Goal: Transaction & Acquisition: Purchase product/service

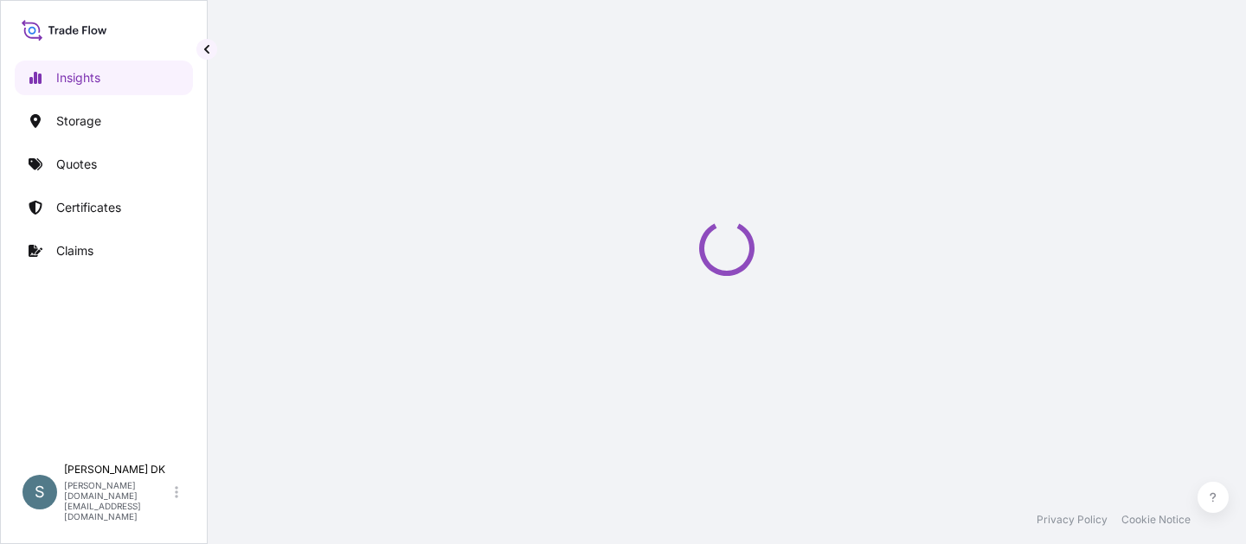
select select "2025"
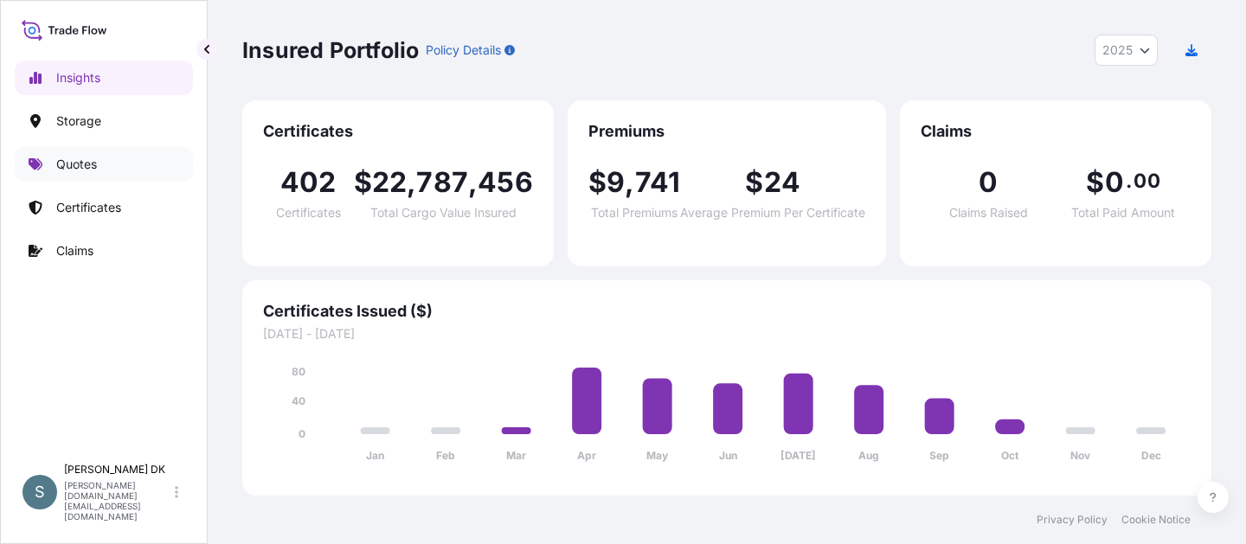
click at [118, 162] on link "Quotes" at bounding box center [104, 164] width 178 height 35
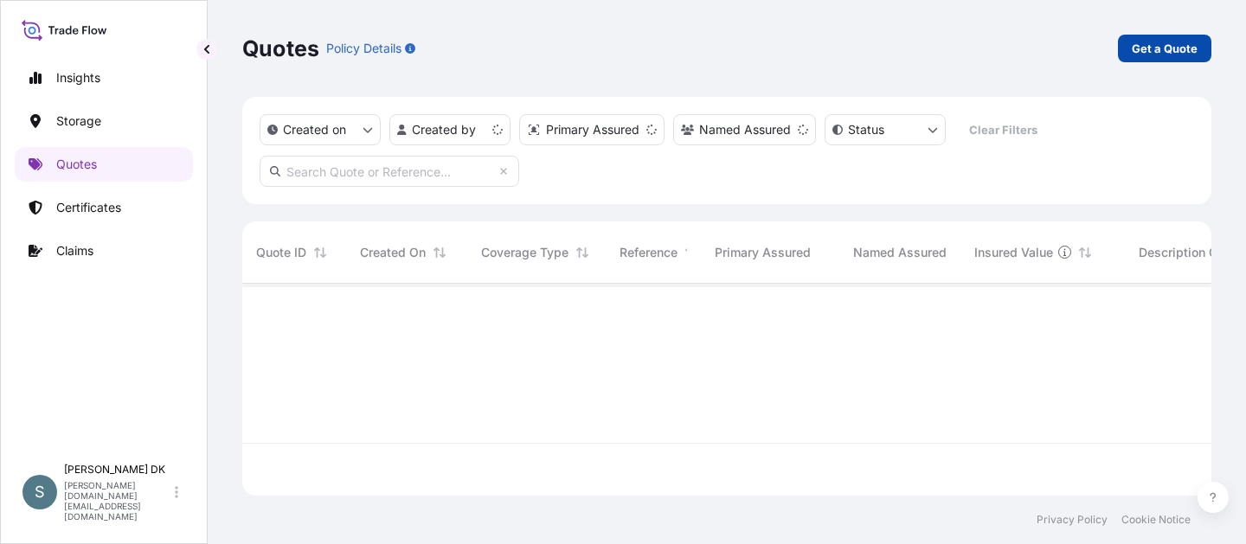
scroll to position [209, 957]
click at [1169, 44] on p "Get a Quote" at bounding box center [1165, 48] width 66 height 17
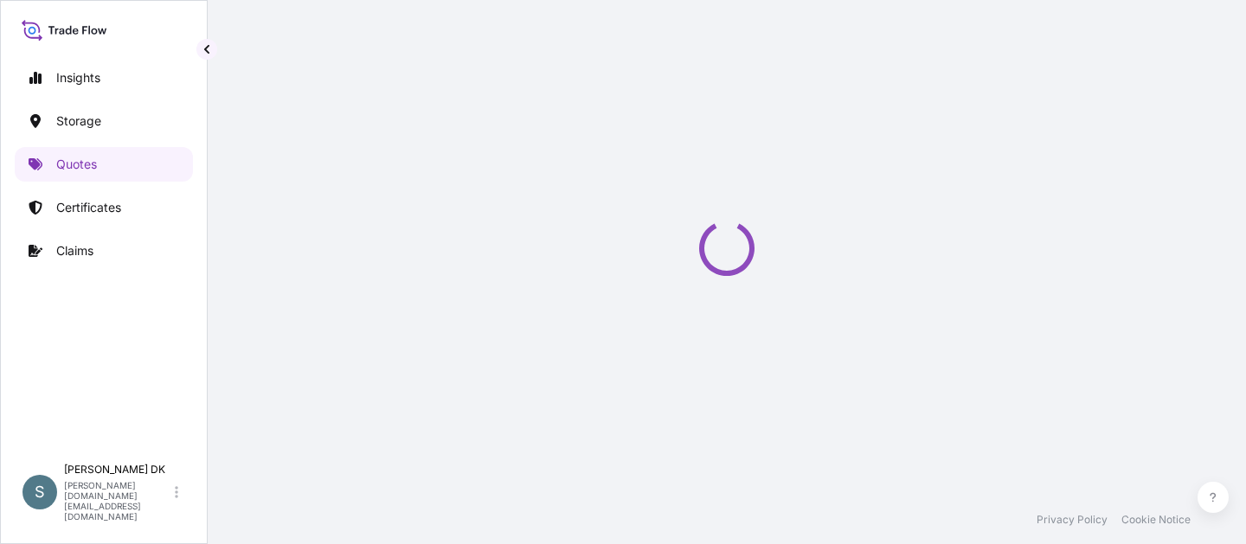
select select "Water"
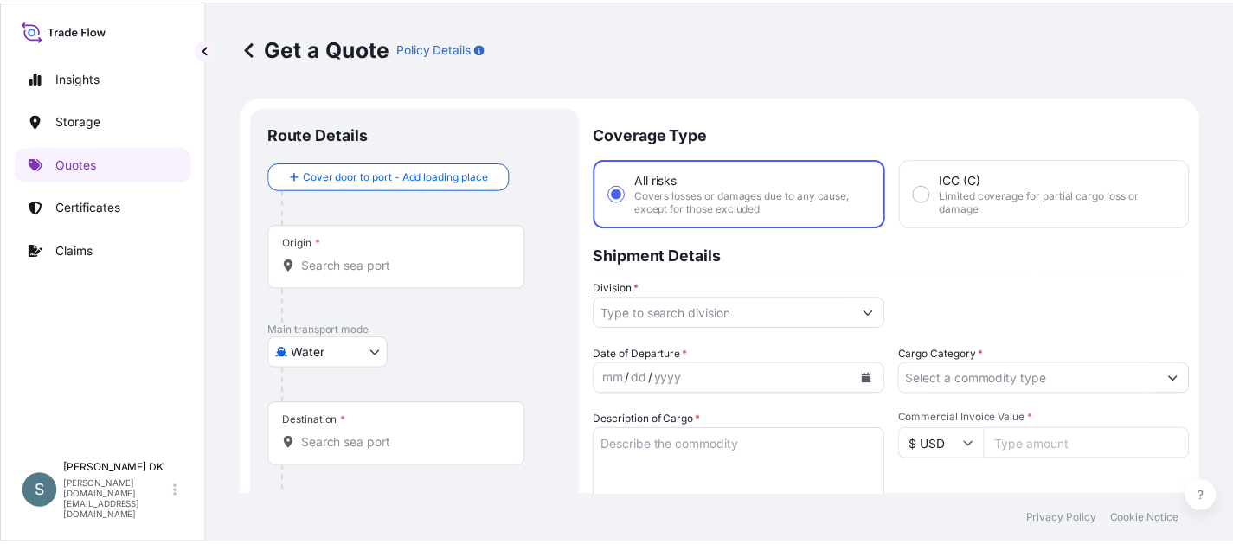
scroll to position [28, 0]
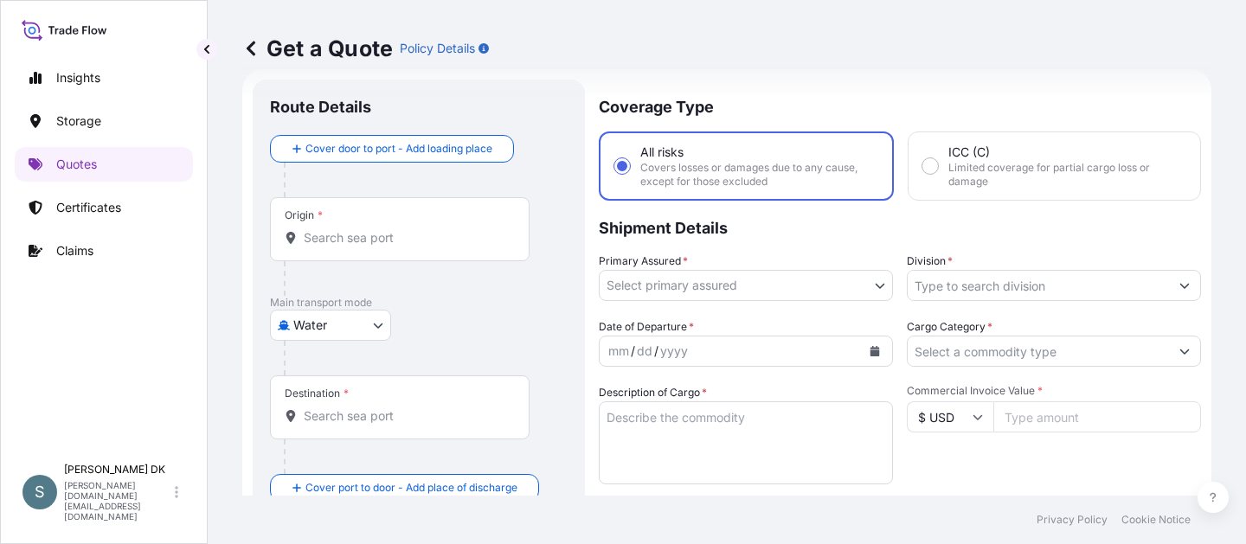
click at [631, 484] on textarea "Description of Cargo *" at bounding box center [746, 443] width 294 height 83
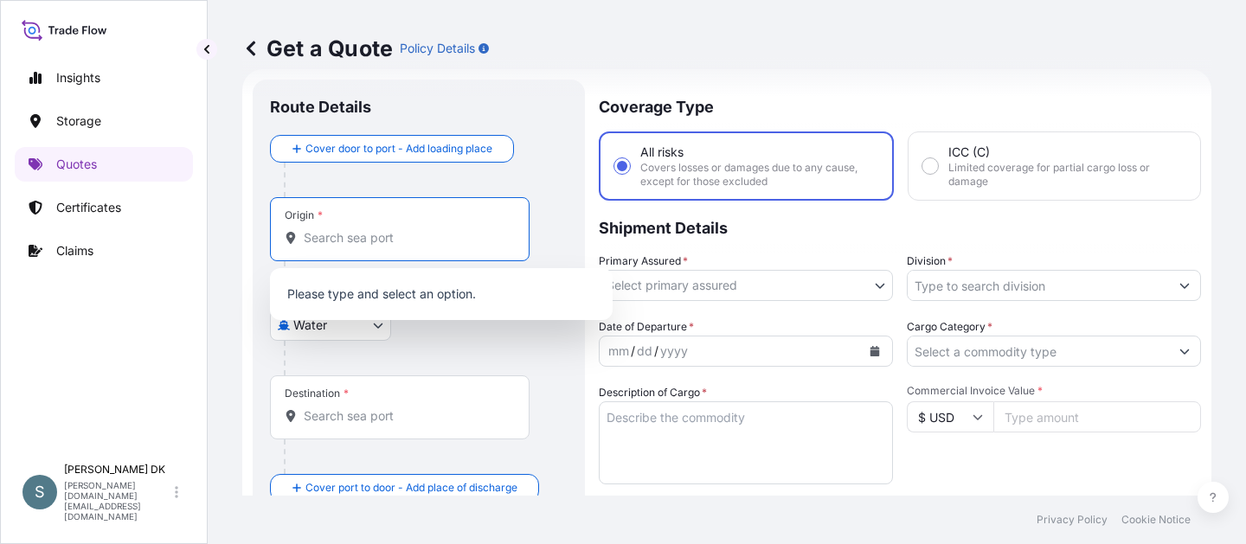
click at [402, 235] on input "Origin *" at bounding box center [406, 237] width 204 height 17
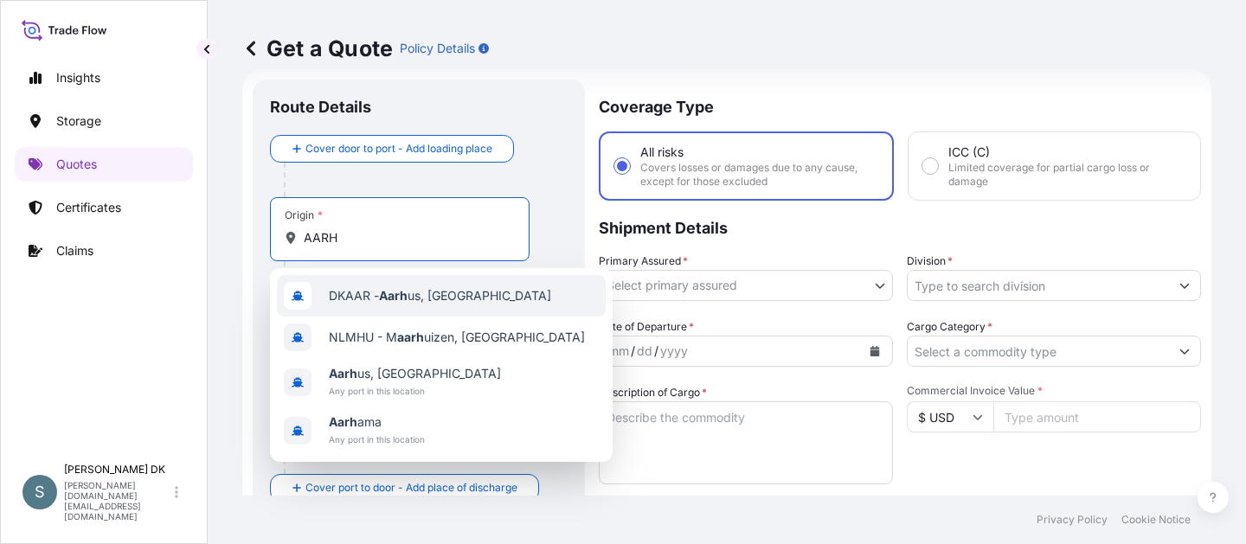
click at [375, 300] on span "DKAAR - Aarh us, [GEOGRAPHIC_DATA]" at bounding box center [440, 295] width 222 height 17
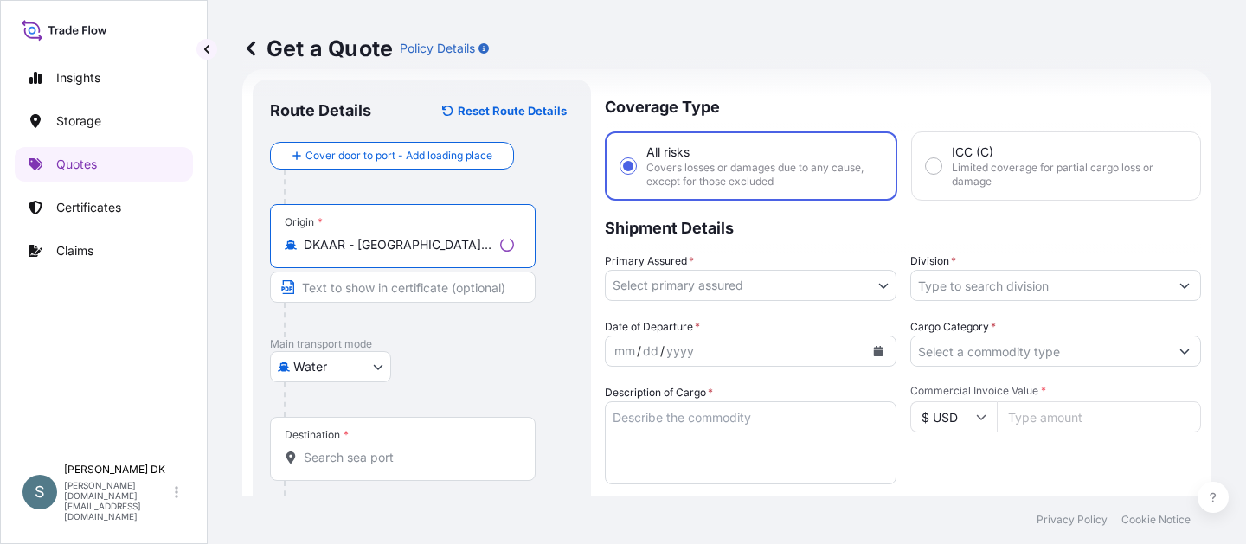
type input "DKAAR - [GEOGRAPHIC_DATA], [GEOGRAPHIC_DATA]"
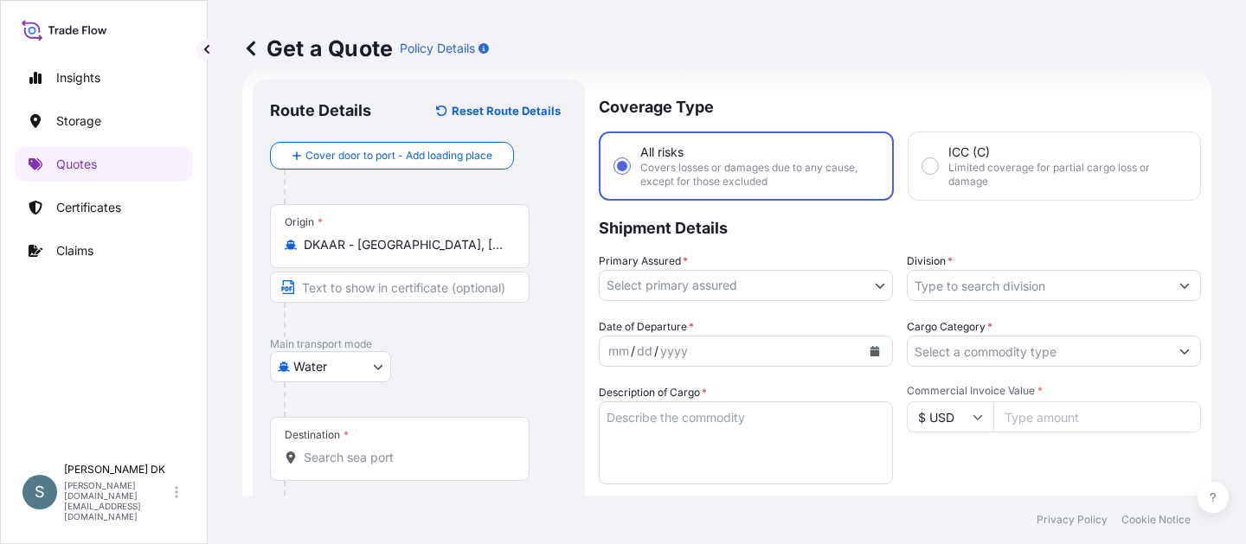
click at [351, 459] on input "Destination *" at bounding box center [406, 457] width 204 height 17
type input "CLSAI - [GEOGRAPHIC_DATA], [GEOGRAPHIC_DATA]"
click at [562, 427] on div "Destination * CLSAI - [GEOGRAPHIC_DATA], [GEOGRAPHIC_DATA]" at bounding box center [419, 483] width 298 height 133
click at [747, 286] on body "Insights Storage Quotes Certificates Claims S [PERSON_NAME] DK [DOMAIN_NAME][EM…" at bounding box center [623, 272] width 1246 height 544
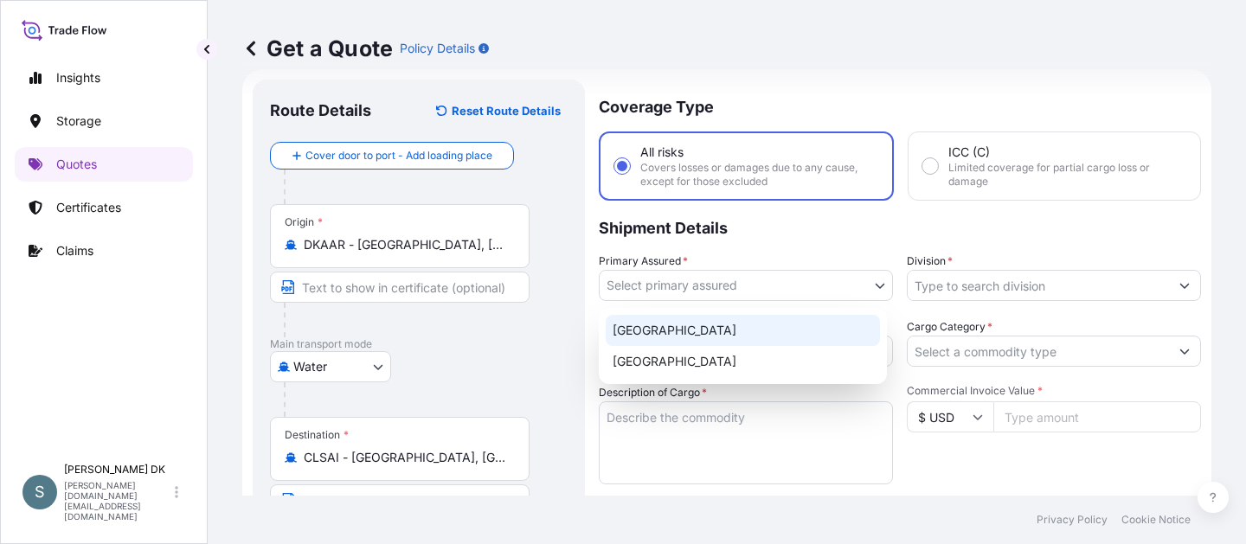
click at [705, 329] on div "[GEOGRAPHIC_DATA]" at bounding box center [743, 330] width 274 height 31
select select "31589"
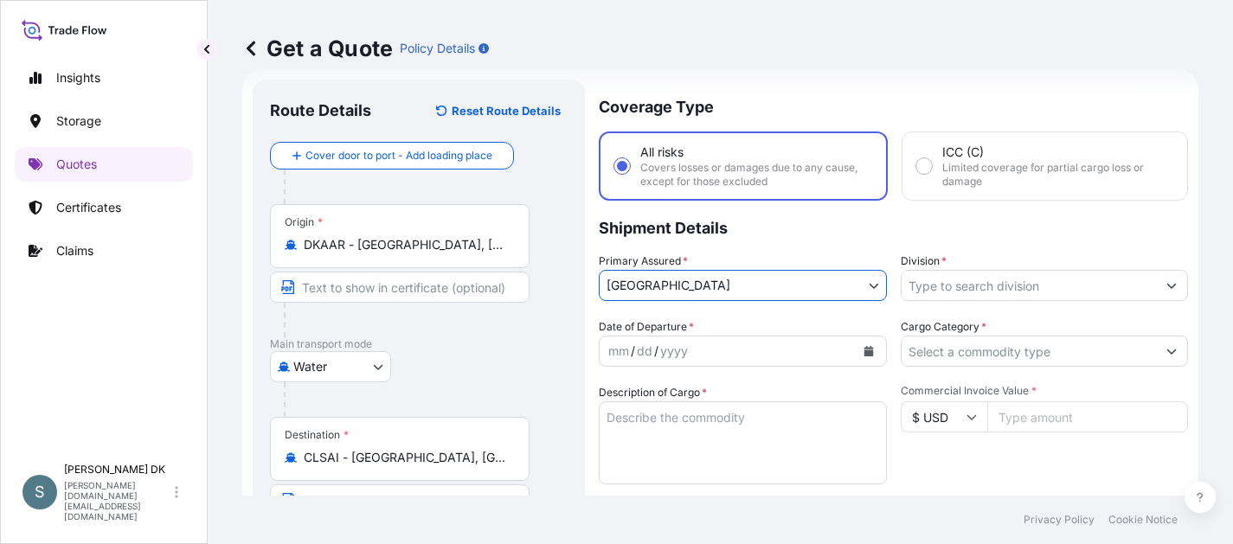
click at [922, 288] on input "Division *" at bounding box center [1029, 285] width 255 height 31
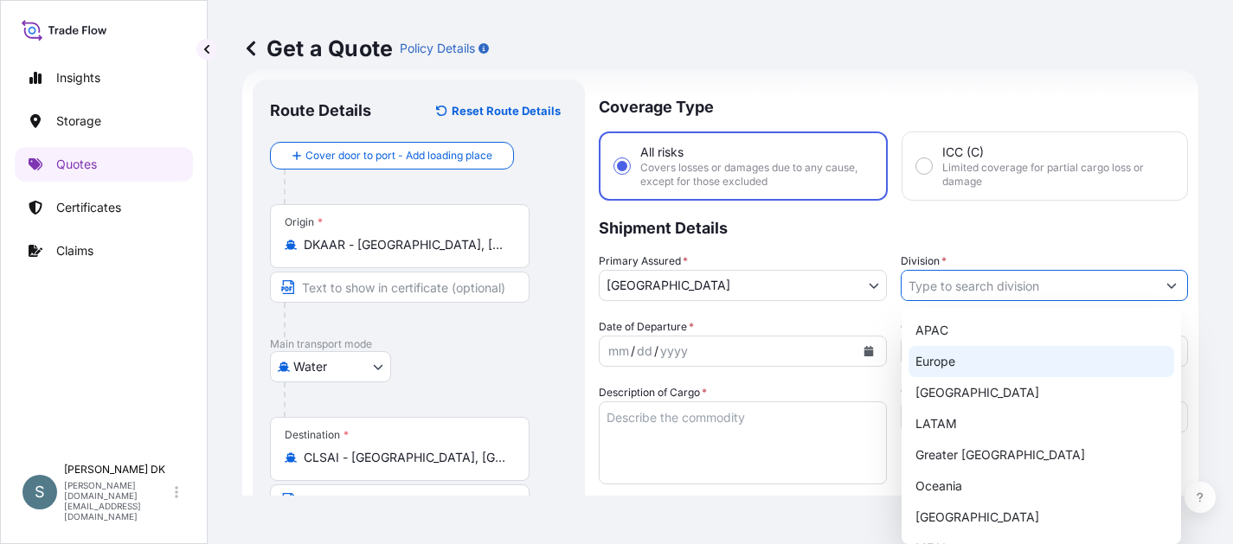
click at [926, 353] on div "Europe" at bounding box center [1042, 361] width 266 height 31
type input "Europe"
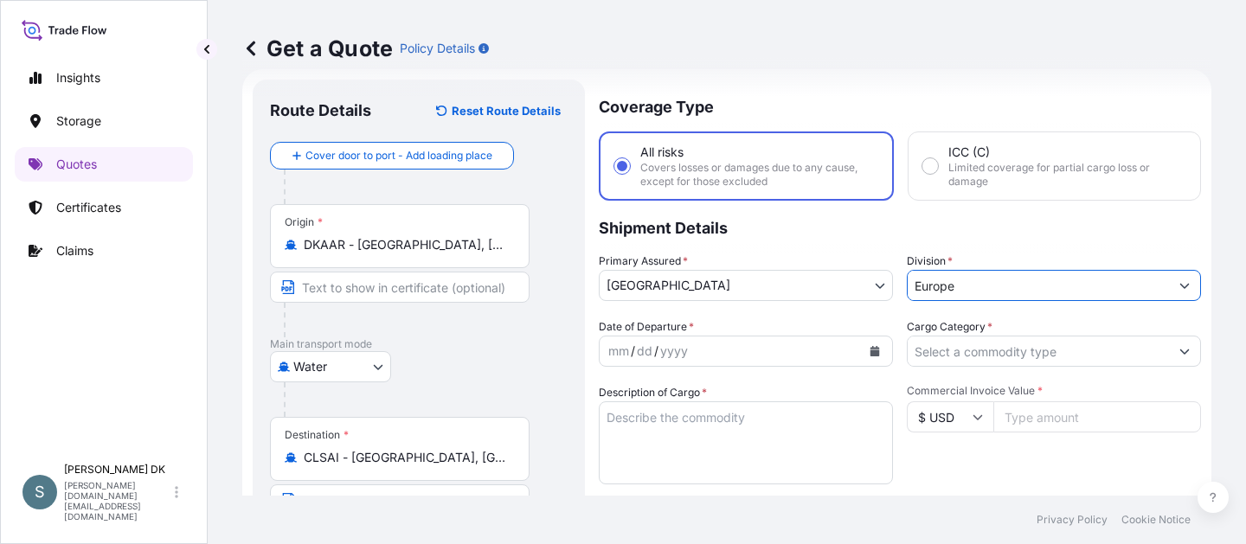
click at [832, 315] on div "Coverage Type All risks Covers losses or damages due to any cause, except for t…" at bounding box center [900, 478] width 602 height 797
click at [551, 375] on div "Water Air Water Inland" at bounding box center [419, 366] width 298 height 31
click at [864, 344] on button "Calendar" at bounding box center [875, 352] width 28 height 28
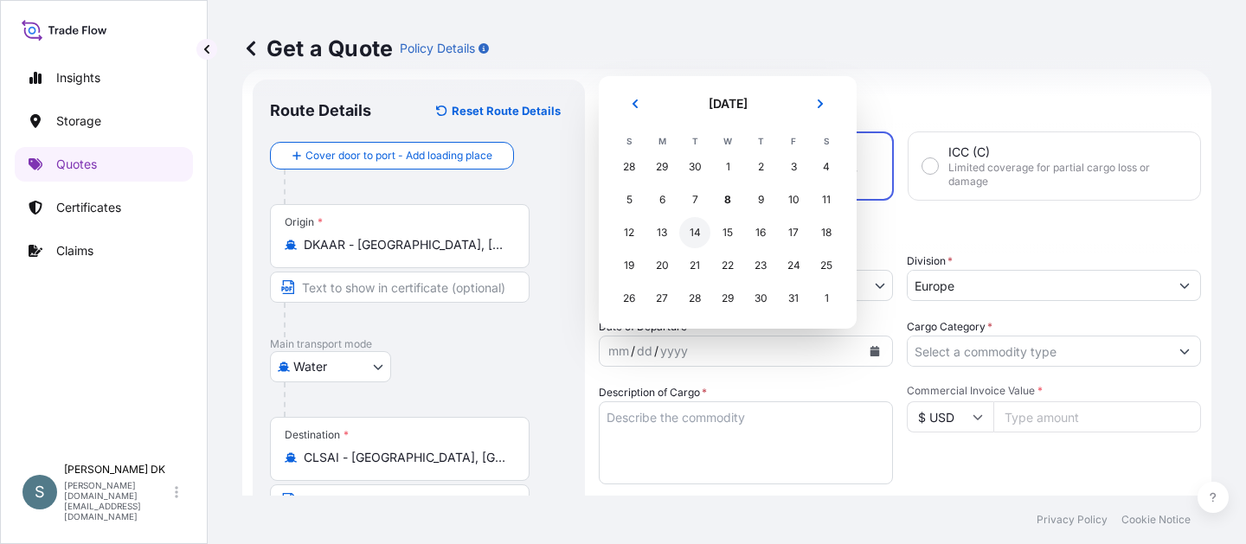
click at [700, 229] on div "14" at bounding box center [695, 232] width 31 height 31
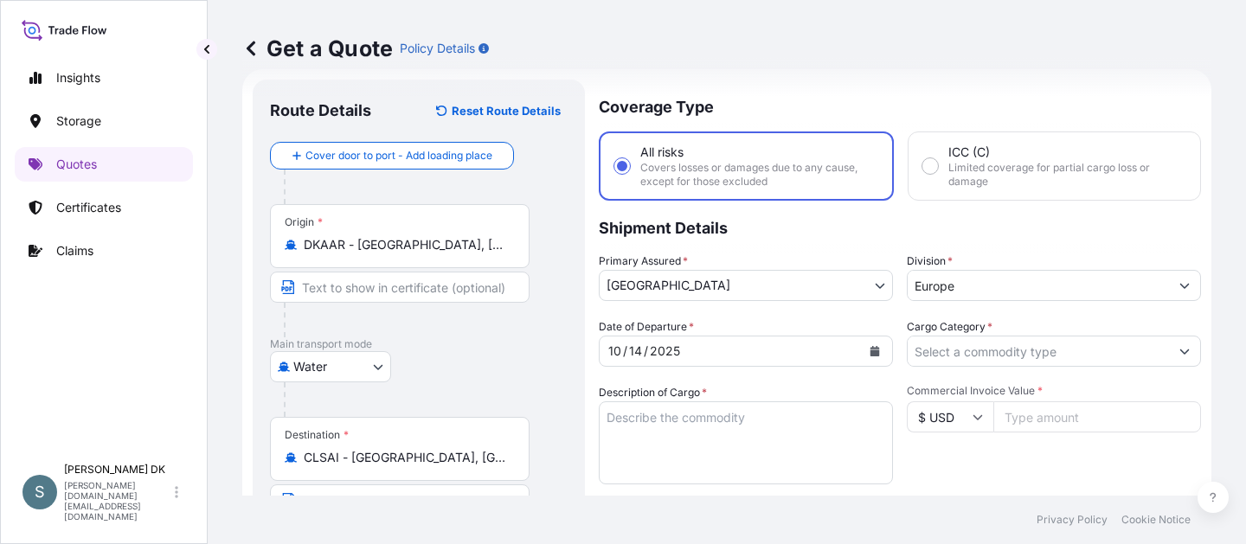
click at [609, 378] on div "Date of Departure * [DATE] Cargo Category * Description of Cargo * Commercial I…" at bounding box center [900, 533] width 602 height 429
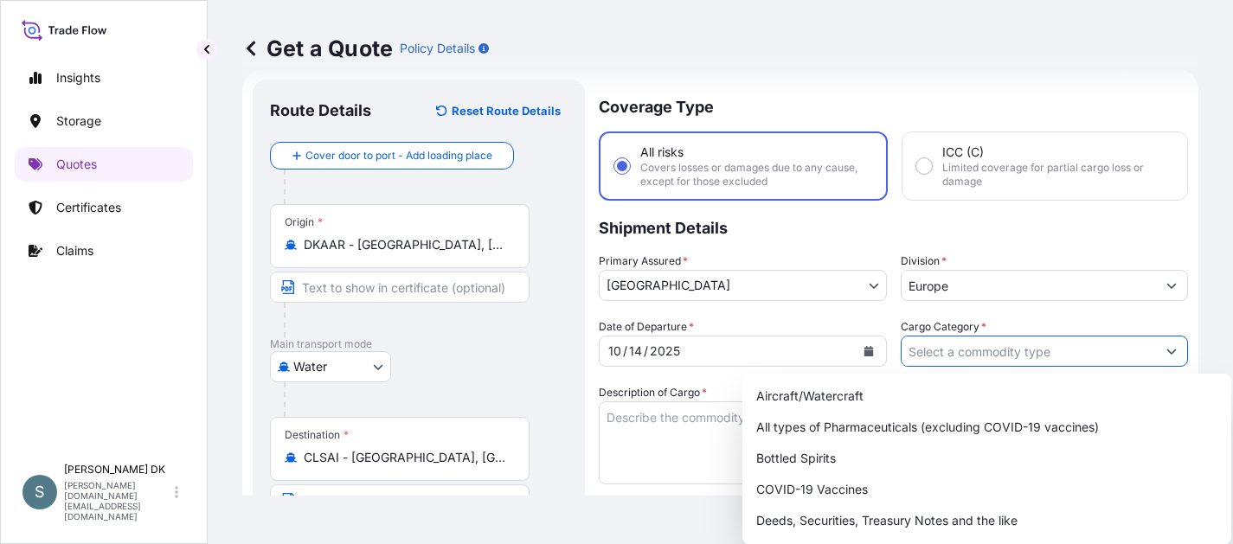
click at [1116, 365] on input "Cargo Category *" at bounding box center [1029, 351] width 255 height 31
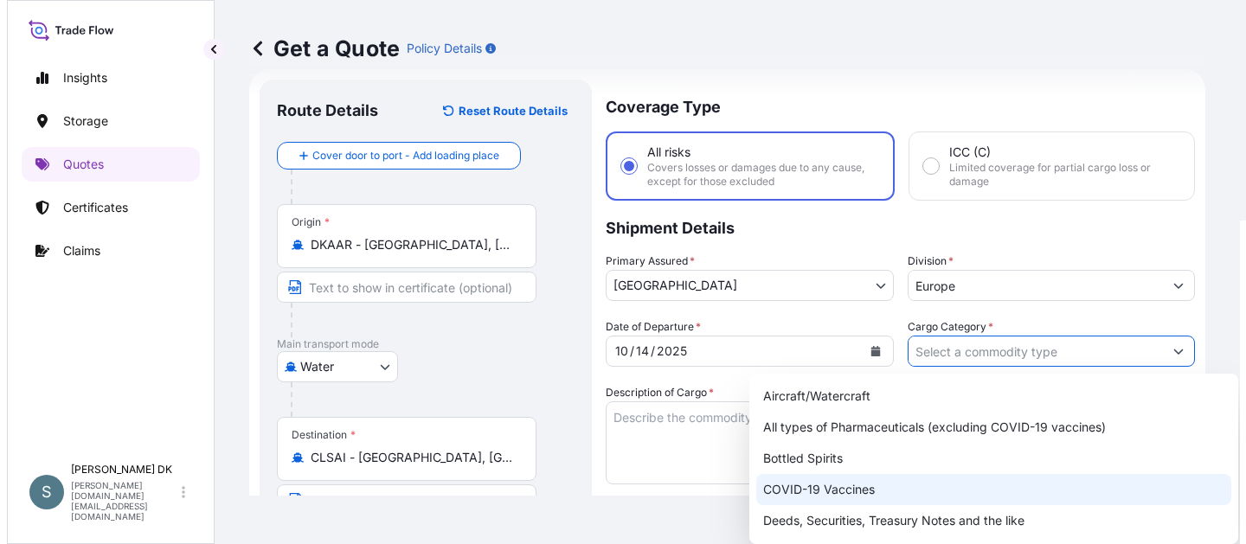
scroll to position [173, 0]
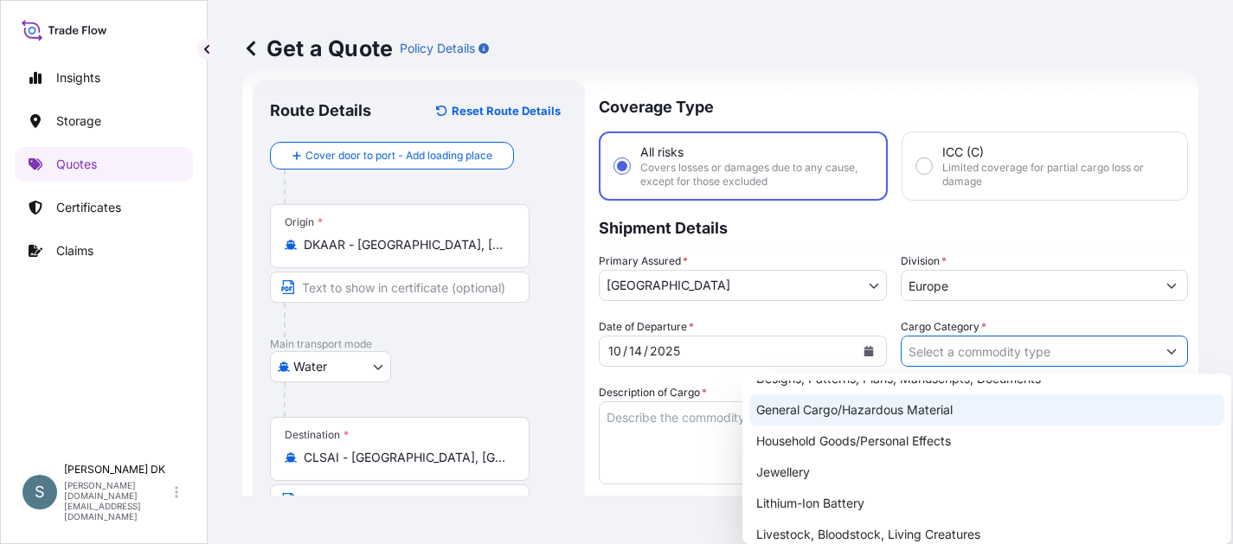
click at [809, 412] on div "General Cargo/Hazardous Material" at bounding box center [987, 410] width 475 height 31
type input "General Cargo/Hazardous Material"
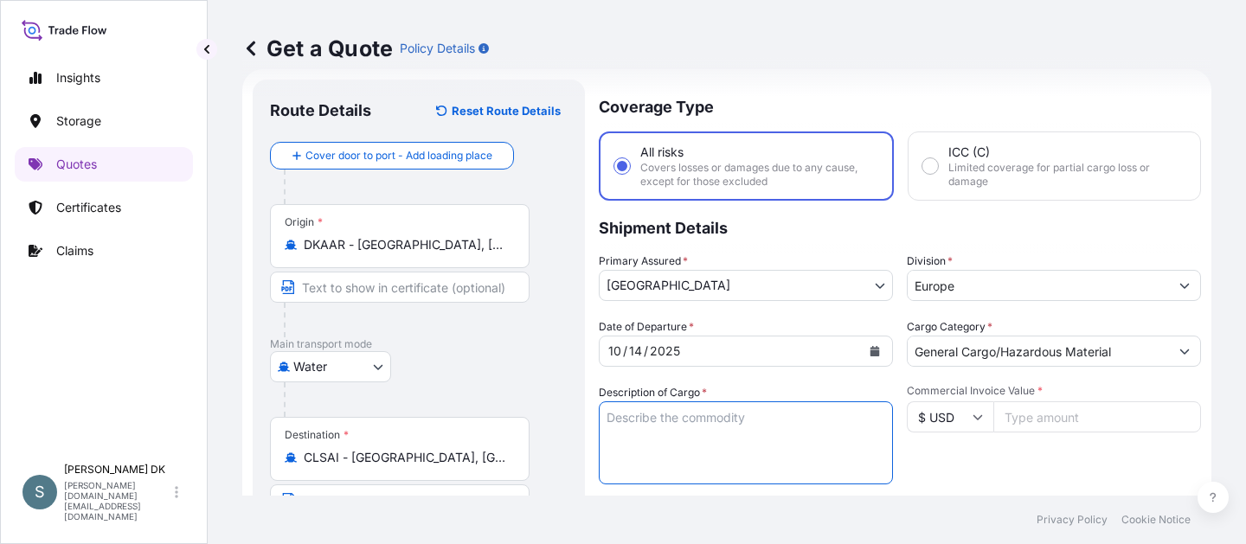
click at [740, 432] on textarea "Description of Cargo *" at bounding box center [746, 443] width 294 height 83
click at [724, 423] on textarea "Description of Cargo *" at bounding box center [746, 443] width 294 height 83
paste textarea "SANAL P, [MEDICAL_DATA], PHARMACEUTICAL QUALITY"
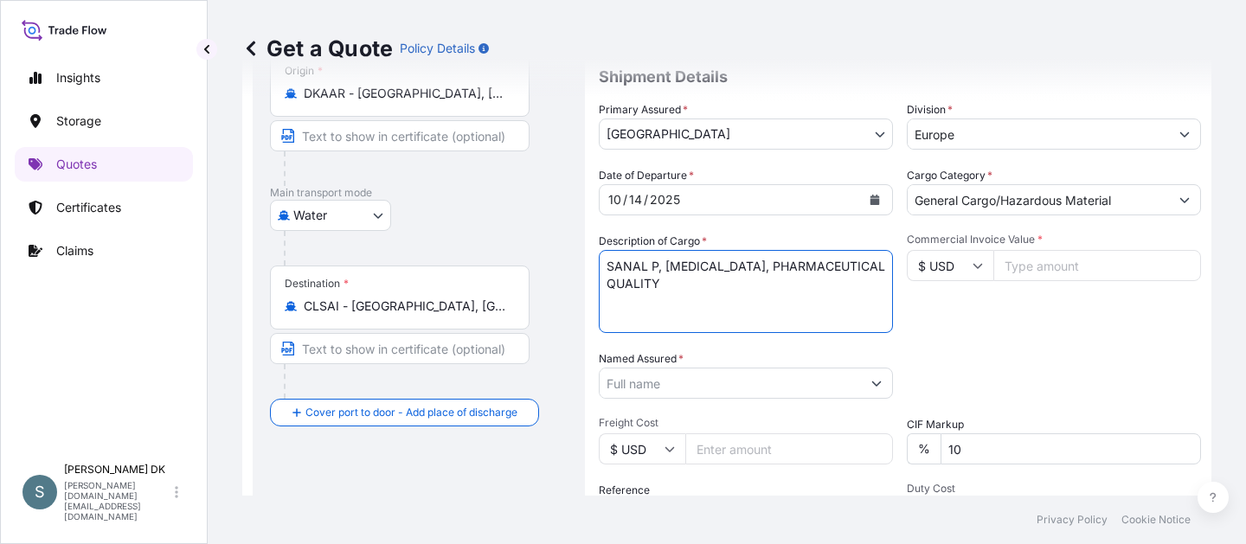
scroll to position [201, 0]
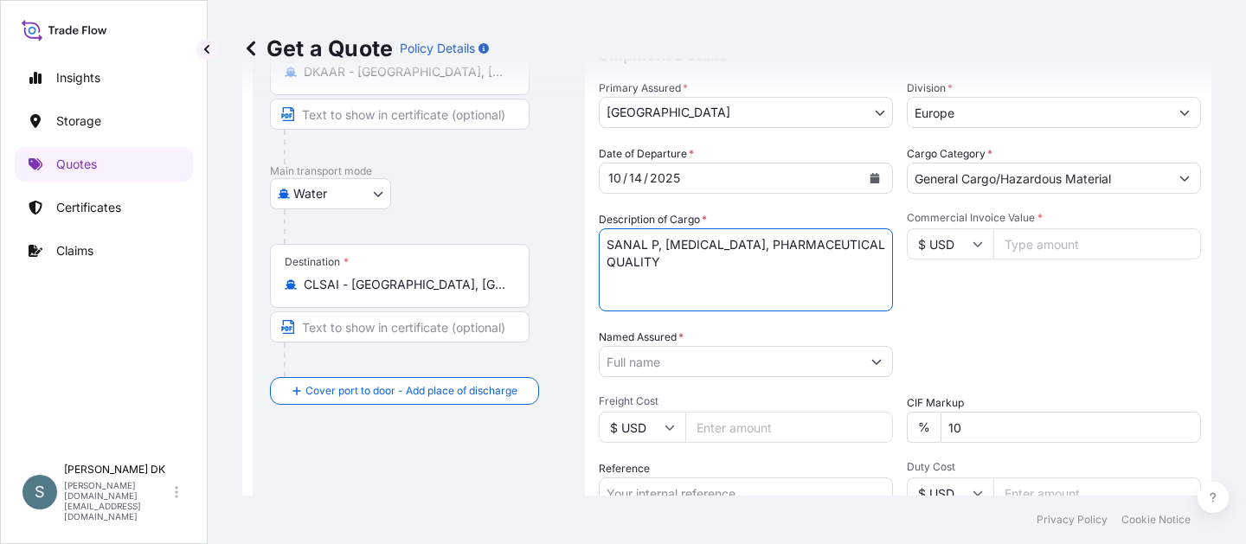
type textarea "SANAL P, [MEDICAL_DATA], PHARMACEUTICAL QUALITY"
click at [953, 246] on input "$ USD" at bounding box center [950, 244] width 87 height 31
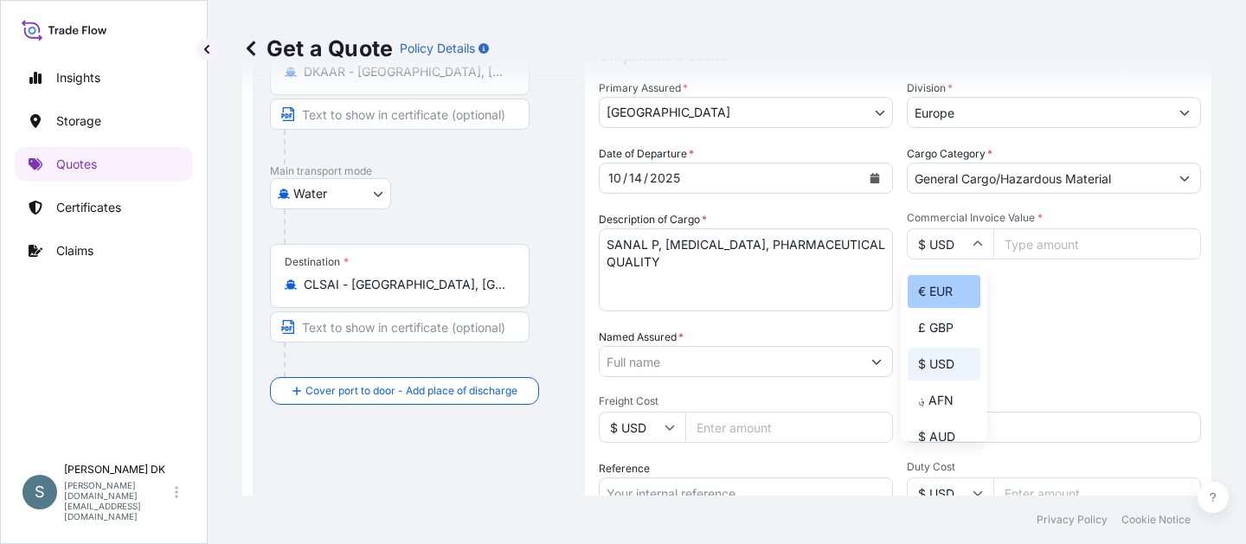
click at [931, 287] on div "€ EUR" at bounding box center [944, 291] width 73 height 33
type input "€ EUR"
click at [1032, 238] on input "Commercial Invoice Value *" at bounding box center [1098, 244] width 208 height 31
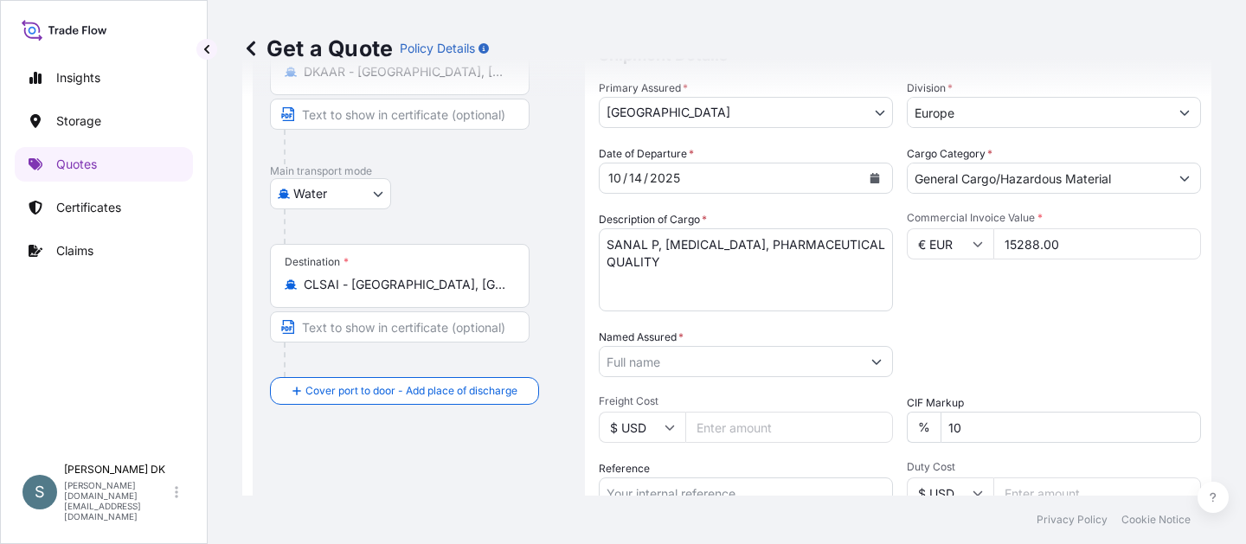
type input "15288.00"
click at [1005, 359] on div "Packing Category Type to search a container mode Please select a primary mode o…" at bounding box center [1054, 353] width 294 height 48
click at [441, 470] on div "Route Details Reset Route Details Cover door to port - Add loading place Place …" at bounding box center [419, 305] width 298 height 763
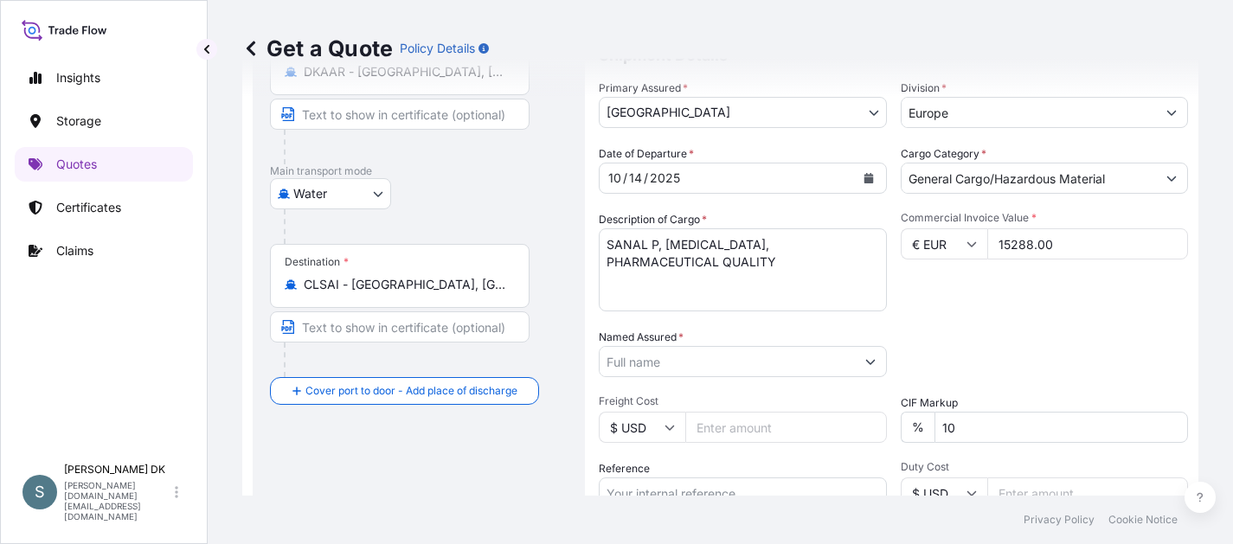
click at [681, 364] on input "Named Assured *" at bounding box center [727, 361] width 255 height 31
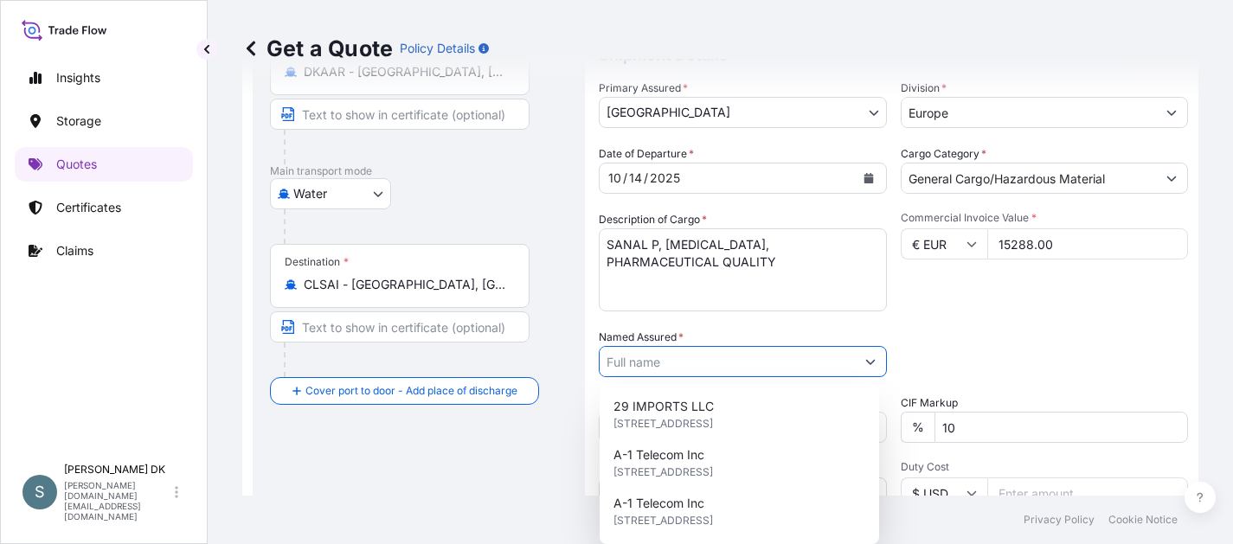
paste input "MARIAGER SALT SPECIALTIES A/S"
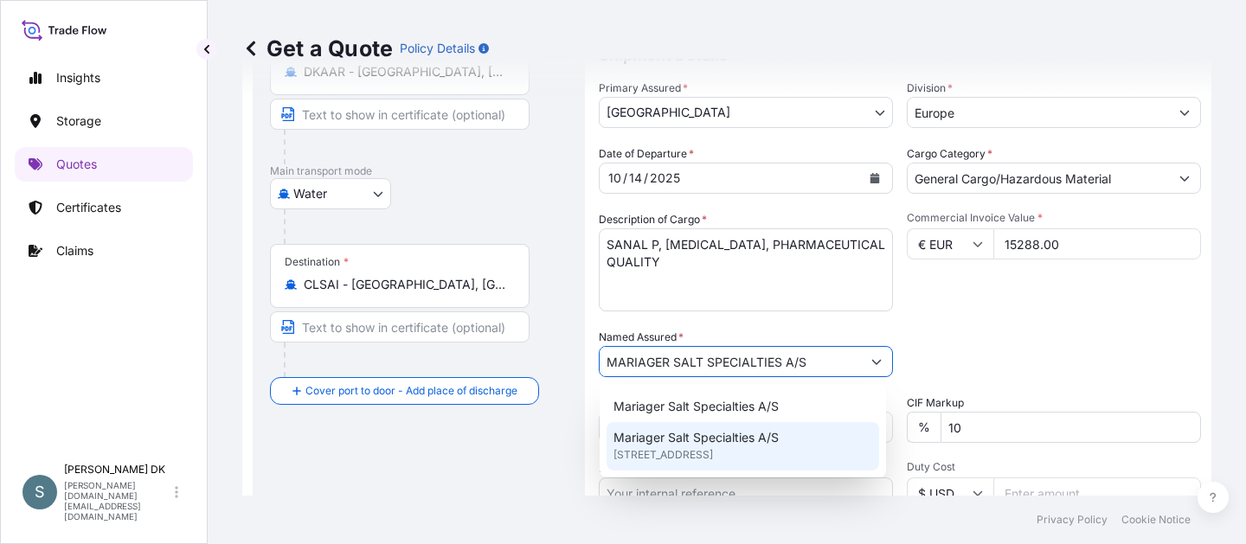
click at [713, 455] on span "[STREET_ADDRESS]" at bounding box center [664, 455] width 100 height 17
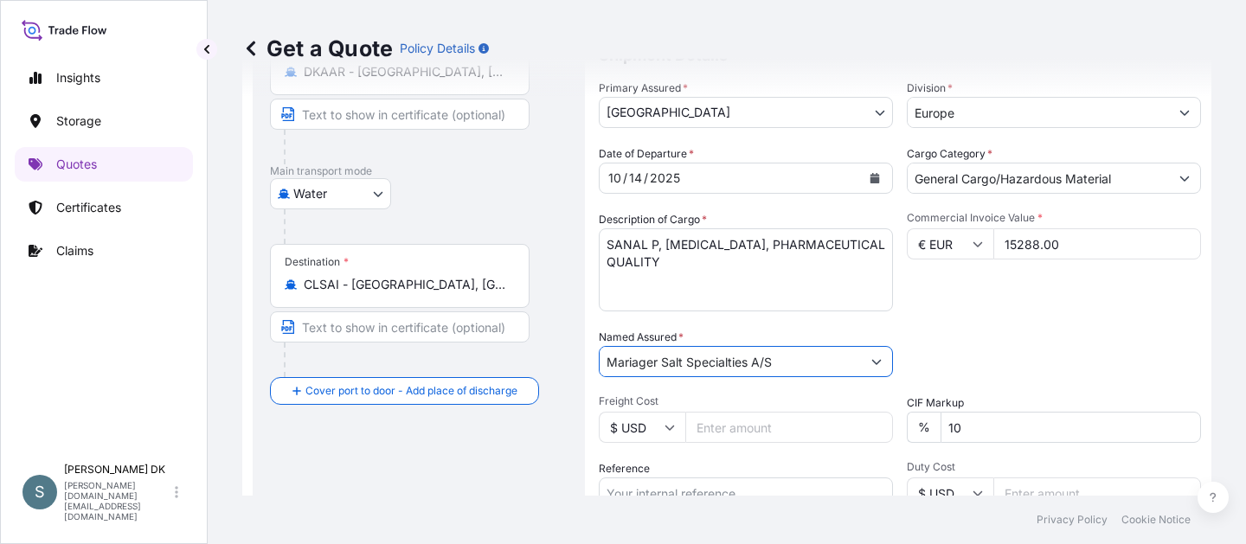
type input "Mariager Salt Specialties A/S"
click at [976, 342] on div "Packing Category Type to search a container mode Please select a primary mode o…" at bounding box center [1054, 353] width 294 height 48
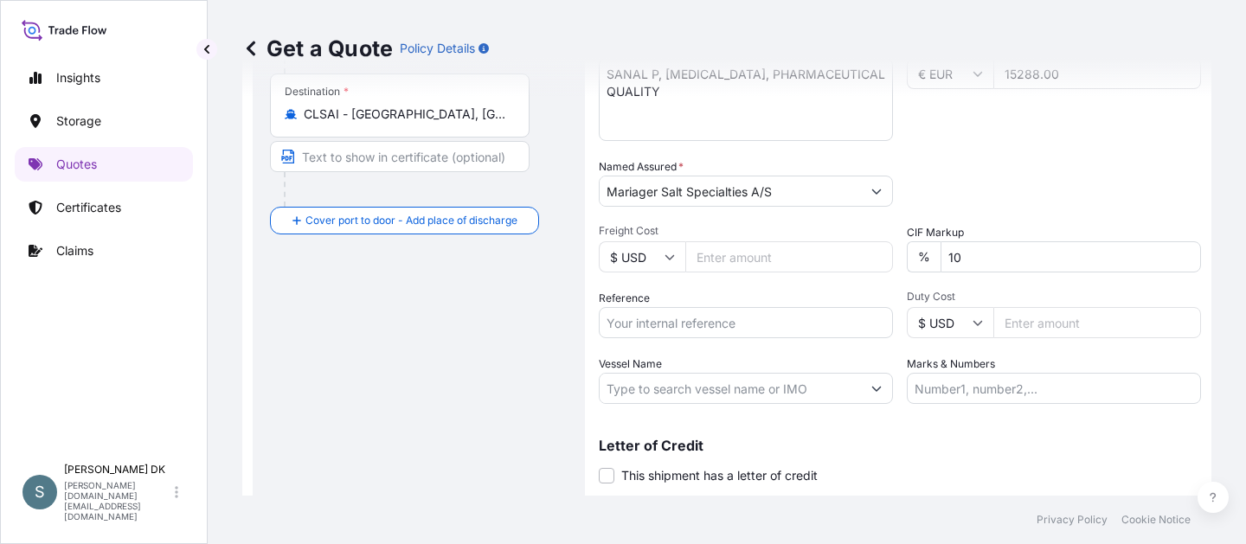
scroll to position [374, 0]
click at [765, 325] on input "Reference" at bounding box center [746, 320] width 294 height 31
click at [715, 324] on input "Reference" at bounding box center [746, 320] width 294 height 31
paste input "DK1001021103"
paste input "2570298"
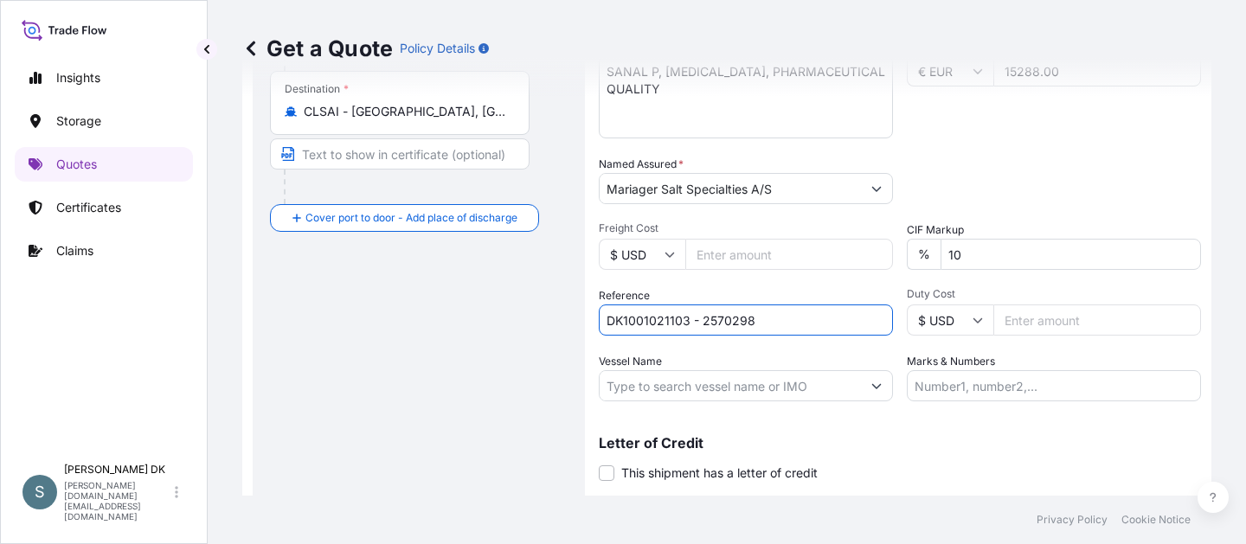
type input "DK1001021103 - 2570298"
click at [732, 385] on input "Vessel Name" at bounding box center [730, 385] width 261 height 31
paste input "MAJESTIC MAERSK"
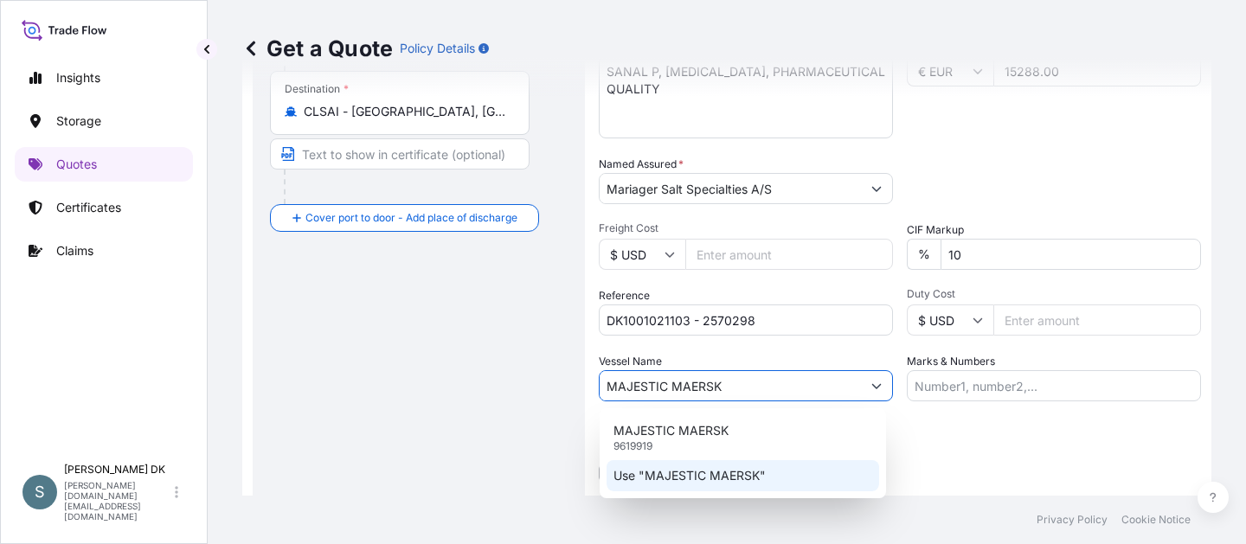
click at [688, 469] on p "Use "MAJESTIC MAERSK"" at bounding box center [690, 475] width 152 height 17
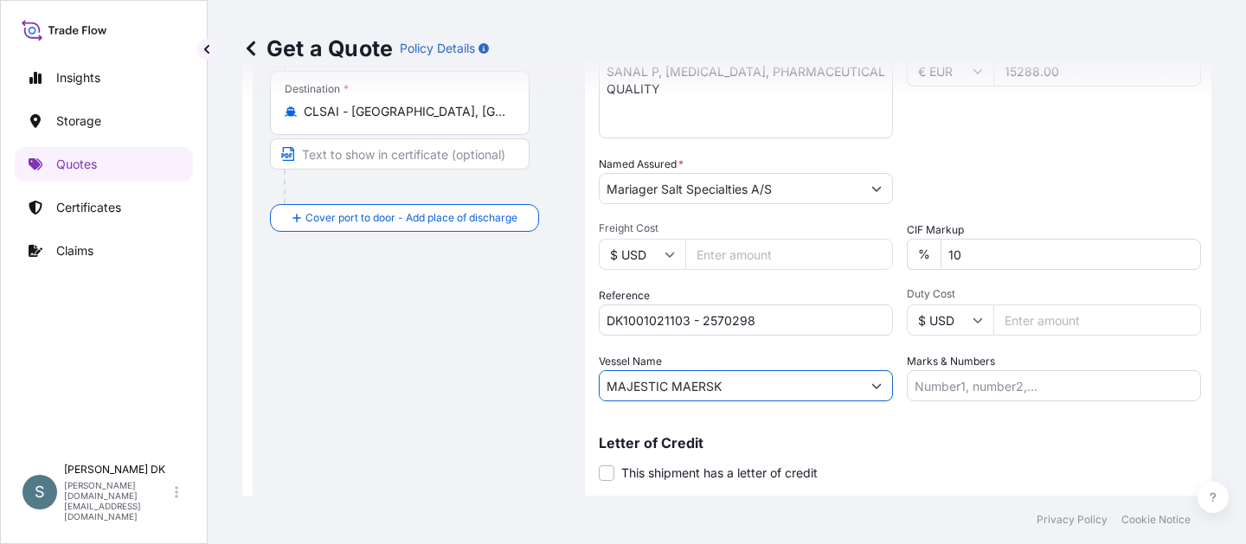
type input "MAJESTIC MAERSK"
click at [523, 430] on div "Route Details Reset Route Details Cover door to port - Add loading place Place …" at bounding box center [419, 132] width 298 height 763
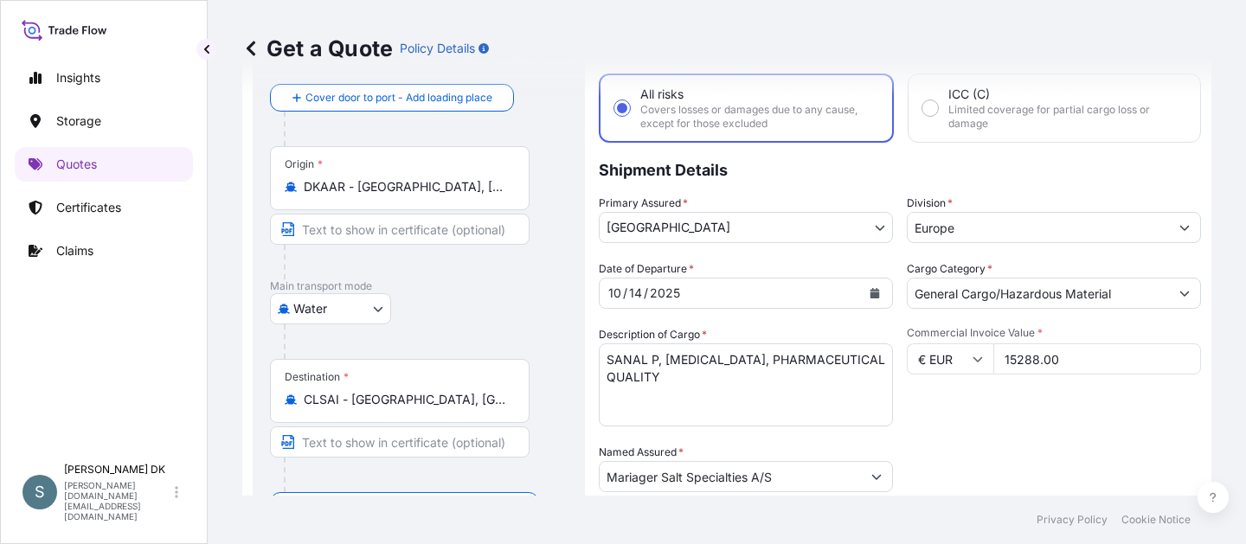
scroll to position [0, 0]
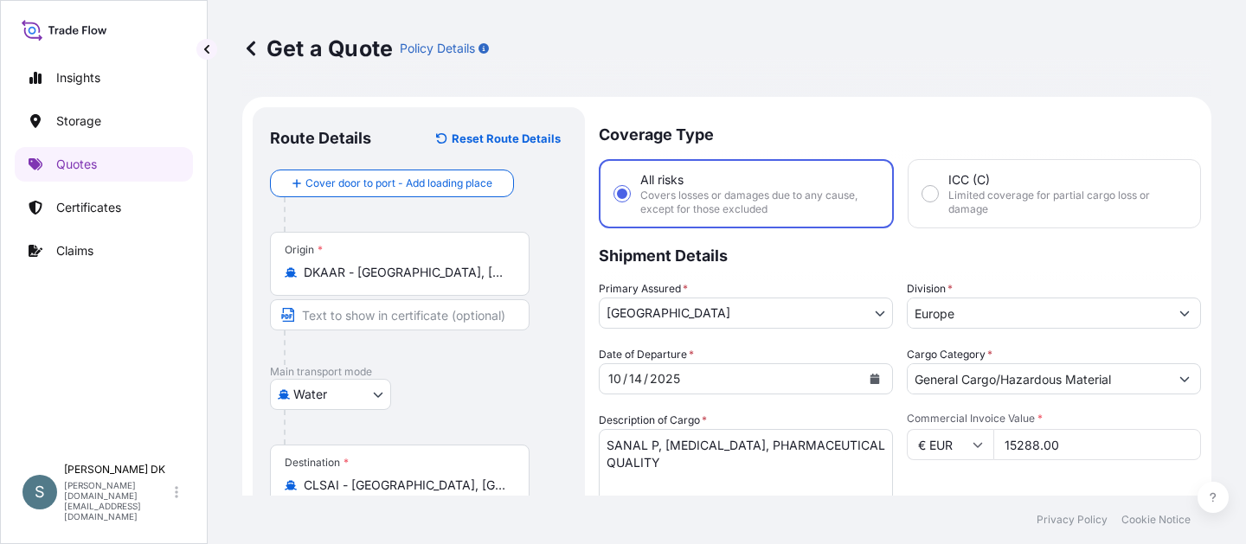
click at [554, 469] on div "Destination * CLSAI - [GEOGRAPHIC_DATA], [GEOGRAPHIC_DATA]" at bounding box center [419, 511] width 298 height 133
click at [566, 479] on div "Destination * CLSAI - [GEOGRAPHIC_DATA], [GEOGRAPHIC_DATA]" at bounding box center [419, 511] width 298 height 133
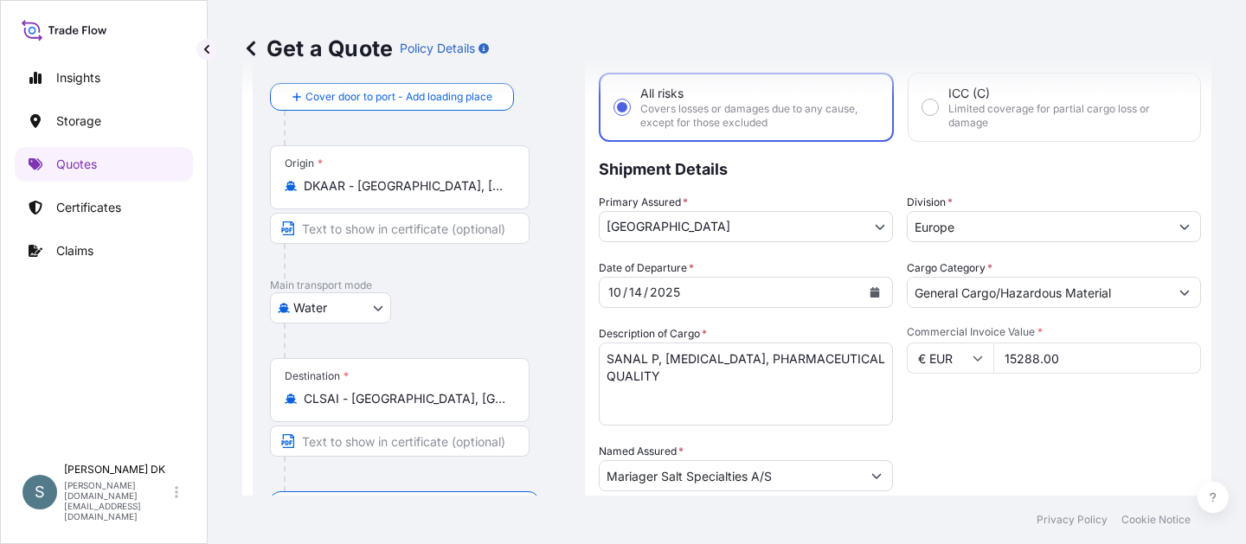
click at [163, 453] on div "Insights Storage Quotes Certificates Claims" at bounding box center [104, 250] width 178 height 410
click at [138, 453] on div "Insights Storage Quotes Certificates Claims" at bounding box center [104, 250] width 178 height 410
click at [573, 525] on footer "Privacy Policy Cookie Notice" at bounding box center [727, 520] width 1039 height 48
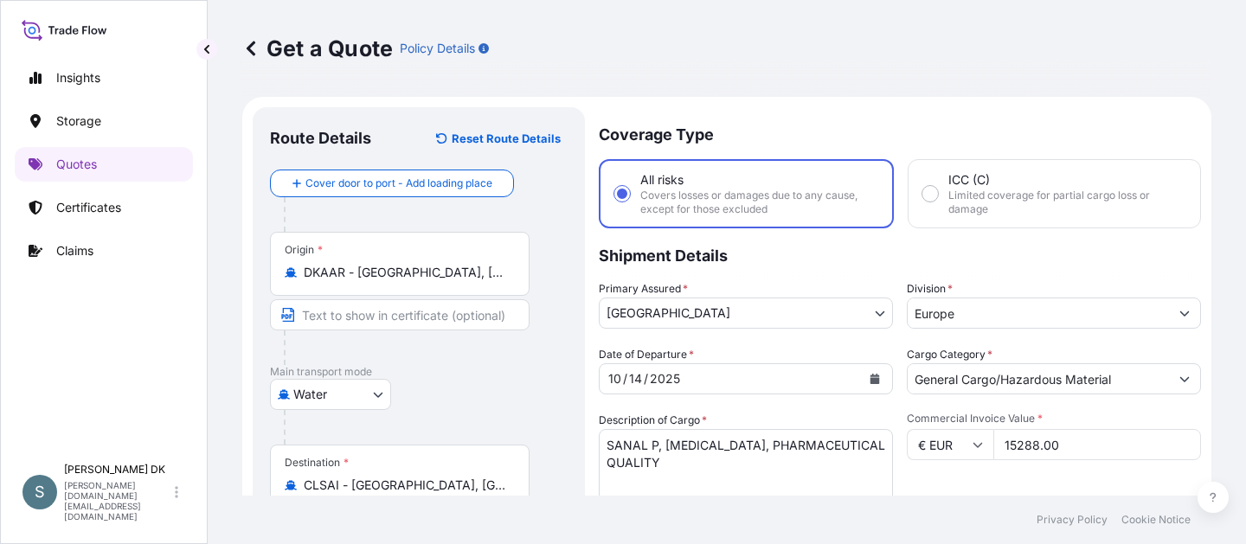
click at [558, 477] on div "Destination * CLSAI - [GEOGRAPHIC_DATA], [GEOGRAPHIC_DATA]" at bounding box center [419, 511] width 298 height 133
click at [737, 524] on footer "Privacy Policy Cookie Notice" at bounding box center [727, 520] width 1039 height 48
click at [755, 262] on p "Shipment Details" at bounding box center [900, 255] width 602 height 52
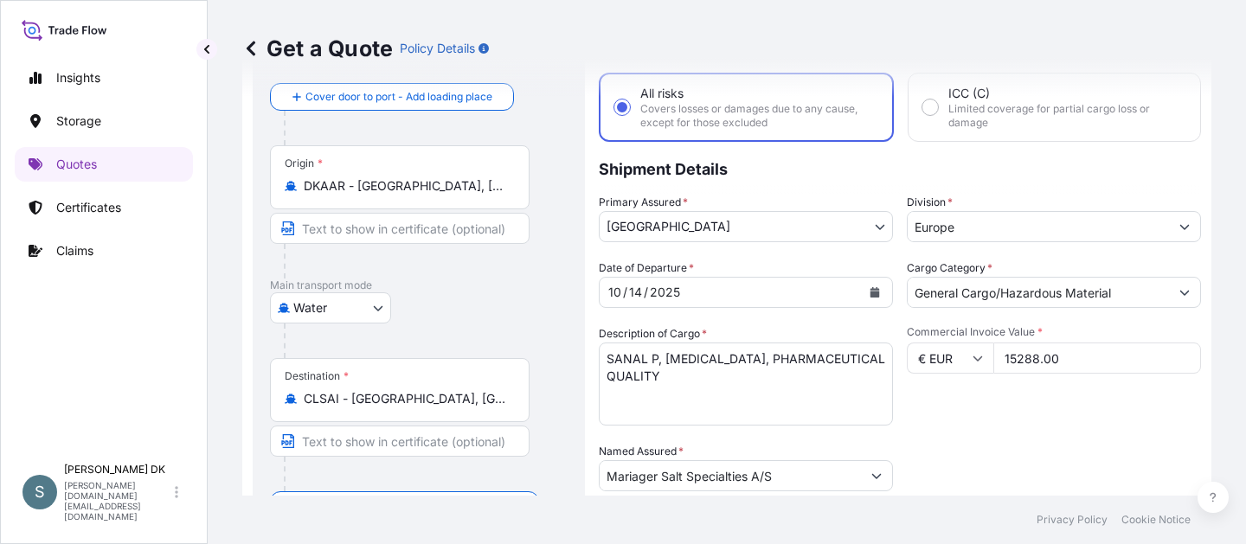
click at [738, 539] on footer "Privacy Policy Cookie Notice" at bounding box center [727, 520] width 1039 height 48
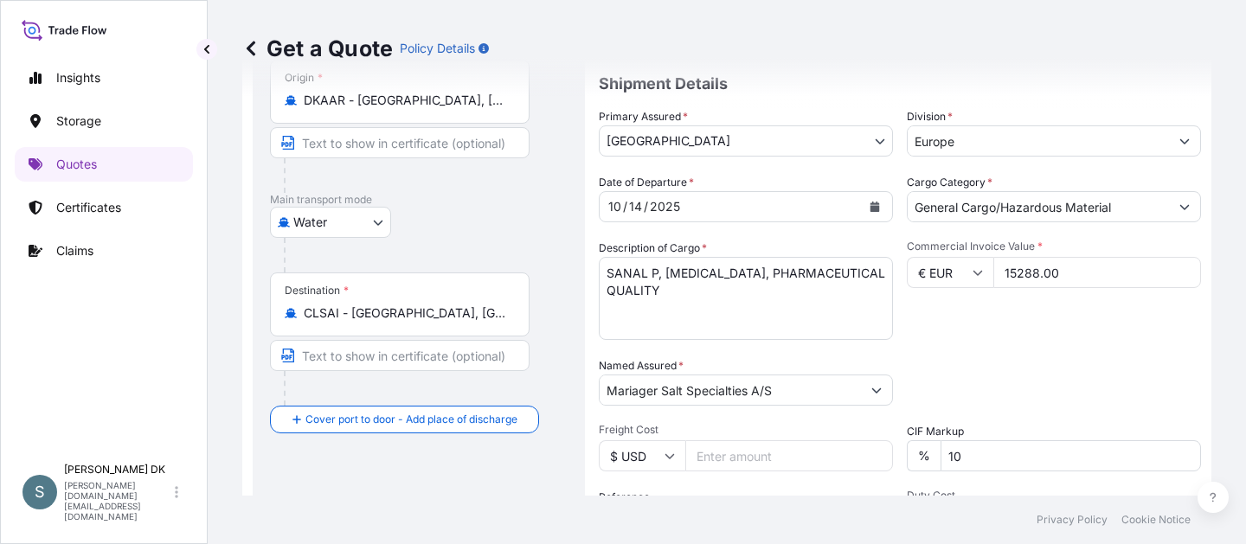
scroll to position [173, 0]
click at [534, 213] on div "Water Air Water Inland" at bounding box center [419, 221] width 298 height 31
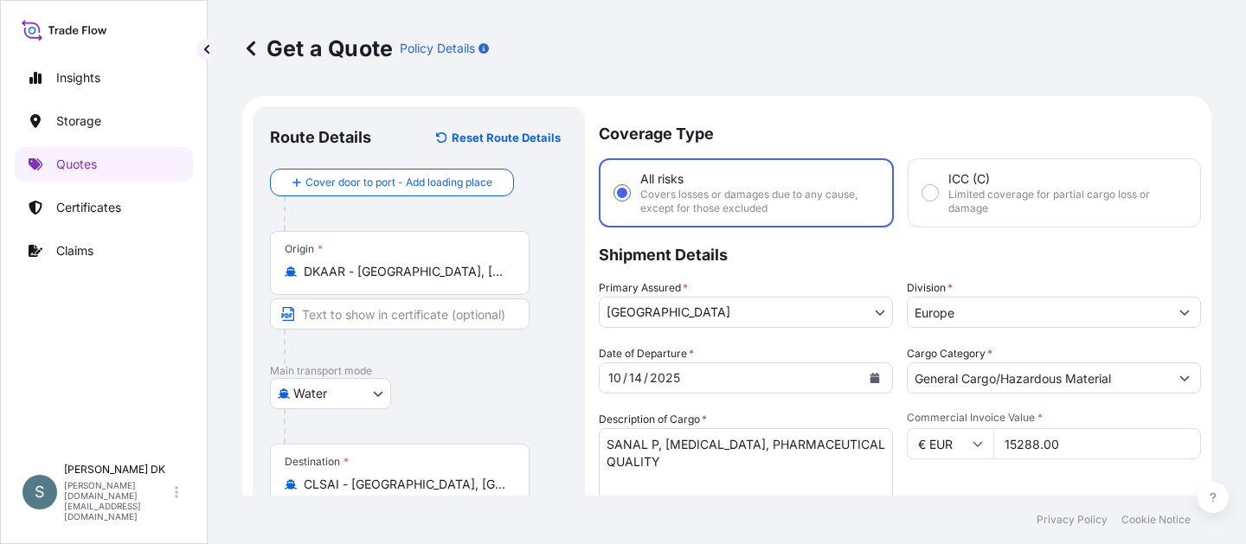
scroll to position [0, 0]
click at [912, 480] on div "Commercial Invoice Value * € EUR 15288.00" at bounding box center [1054, 462] width 294 height 100
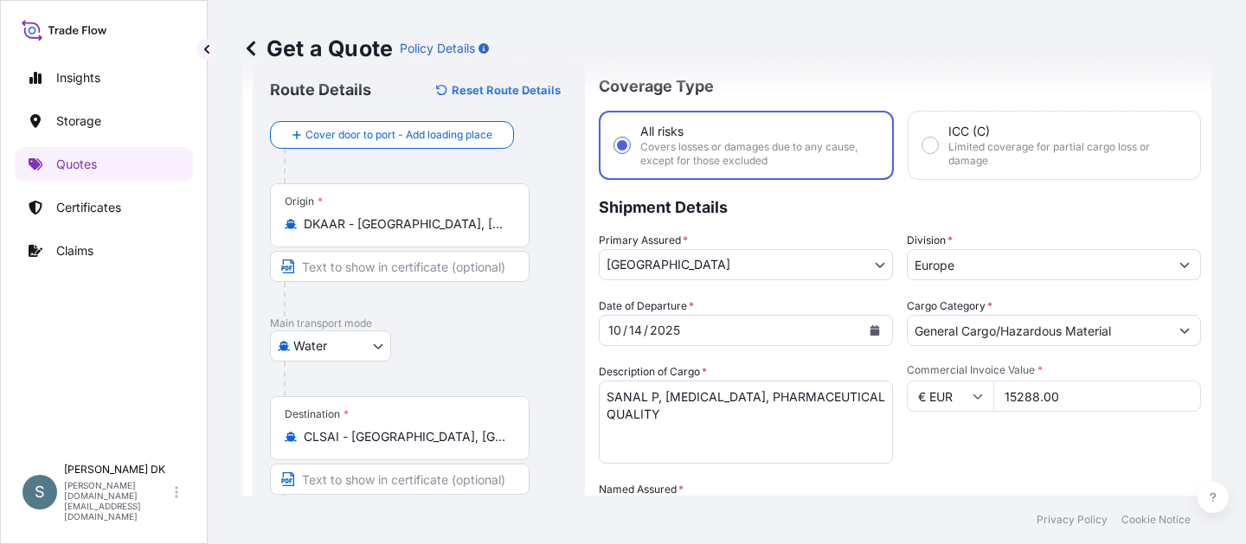
scroll to position [87, 0]
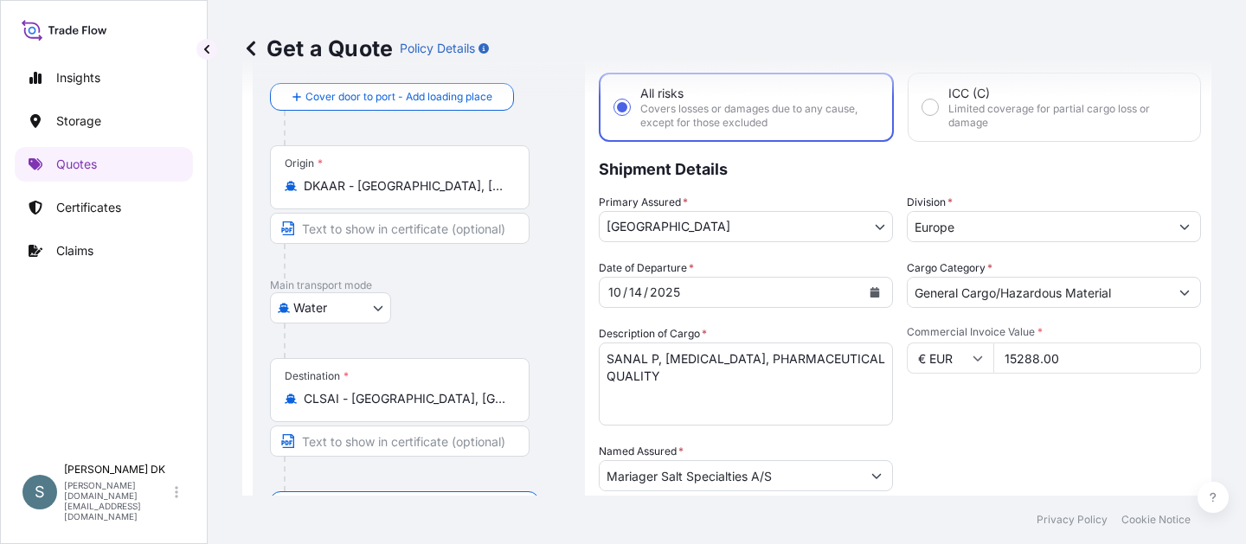
click at [1017, 474] on div "Packing Category Type to search a container mode Please select a primary mode o…" at bounding box center [1054, 467] width 294 height 48
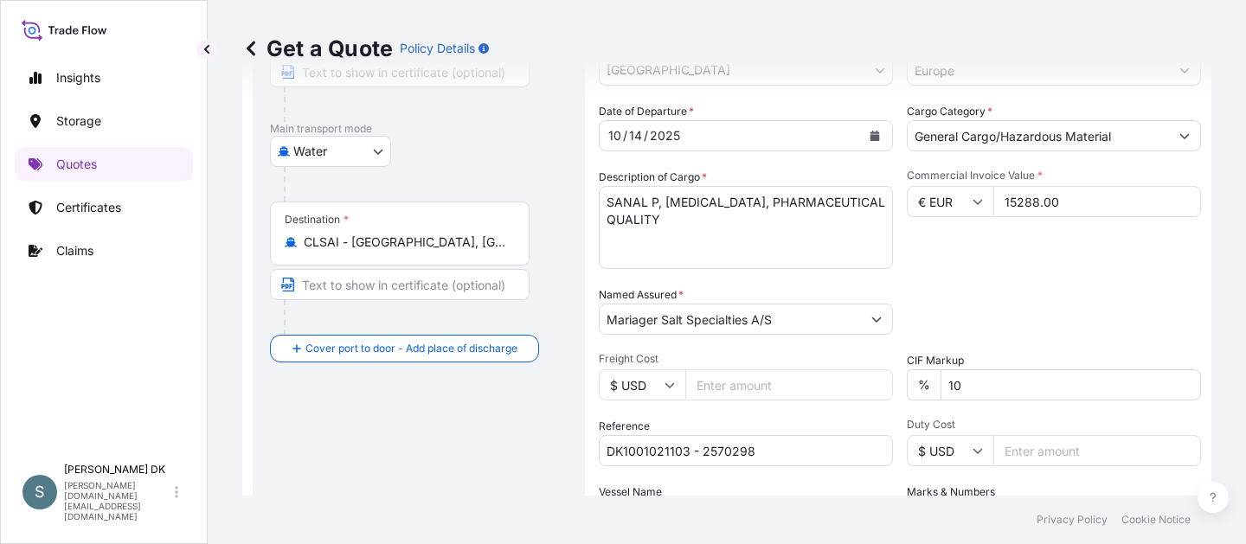
scroll to position [260, 0]
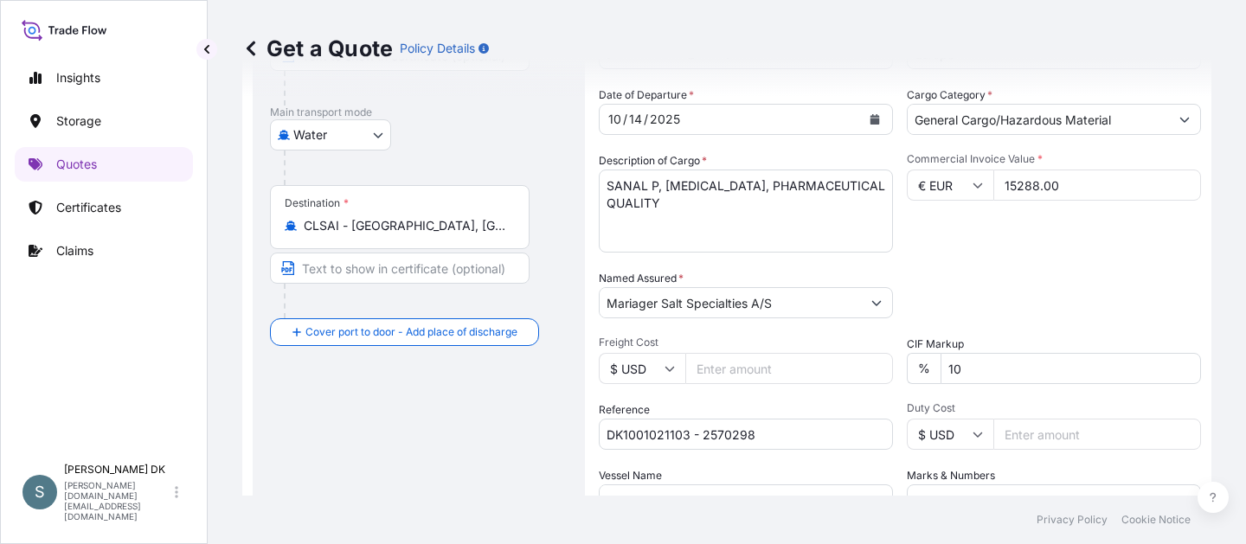
click at [841, 458] on div "Date of Departure * [DATE] Cargo Category * General Cargo/Hazardous Material De…" at bounding box center [900, 301] width 602 height 429
click at [855, 519] on footer "Privacy Policy Cookie Notice" at bounding box center [727, 520] width 1039 height 48
click at [755, 531] on footer "Privacy Policy Cookie Notice" at bounding box center [727, 520] width 1039 height 48
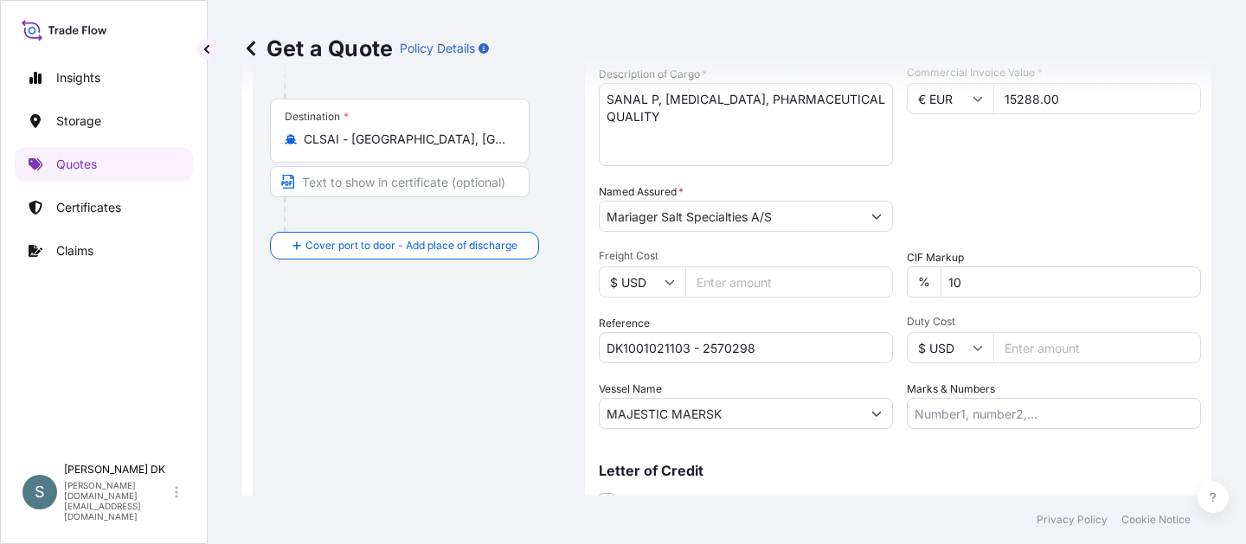
click at [615, 532] on footer "Privacy Policy Cookie Notice" at bounding box center [727, 520] width 1039 height 48
click at [662, 291] on input "$ USD" at bounding box center [642, 282] width 87 height 31
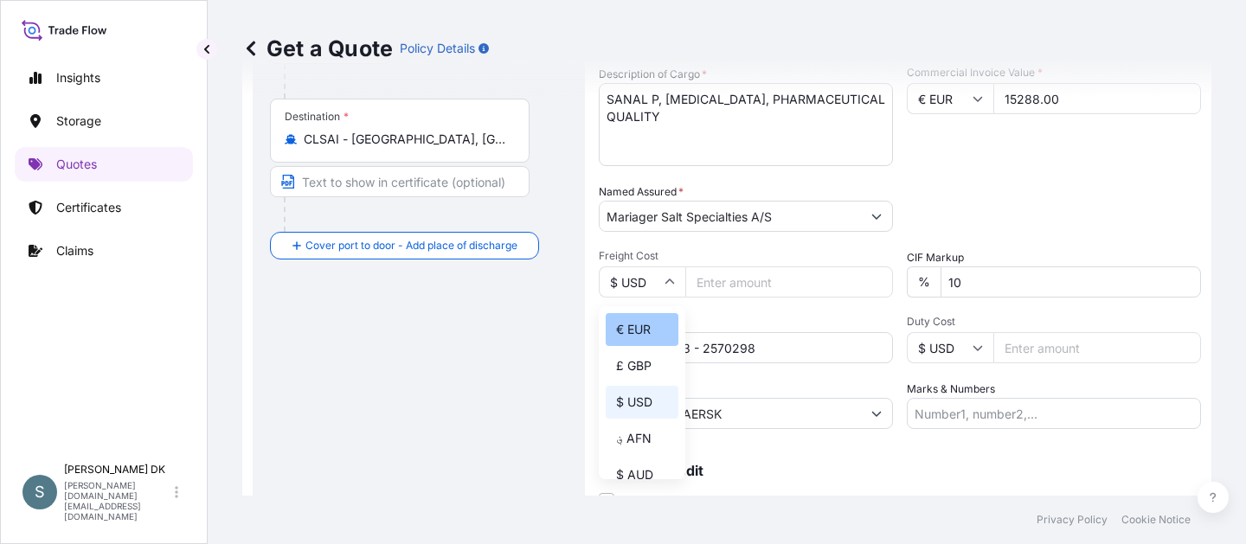
click at [653, 326] on div "€ EUR" at bounding box center [642, 329] width 73 height 33
type input "€ EUR"
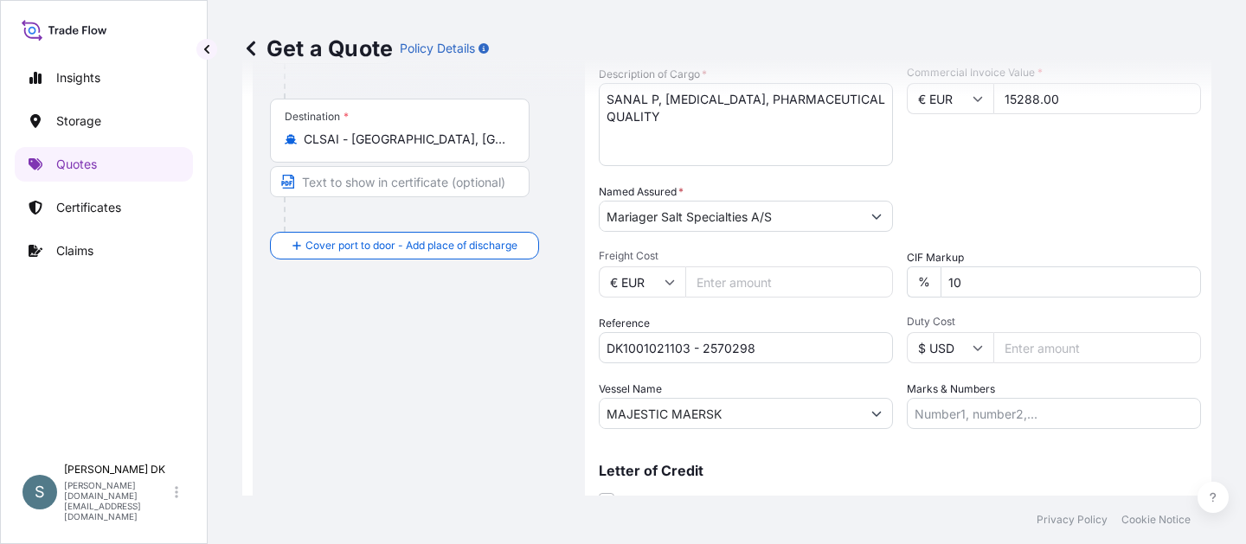
click at [729, 280] on input "Freight Cost" at bounding box center [790, 282] width 208 height 31
paste input "3795.26"
type input "3795.26"
click at [449, 363] on div "Route Details Reset Route Details Cover door to port - Add loading place Place …" at bounding box center [419, 159] width 298 height 763
click at [454, 490] on div "Route Details Reset Route Details Cover door to port - Add loading place Place …" at bounding box center [419, 159] width 298 height 763
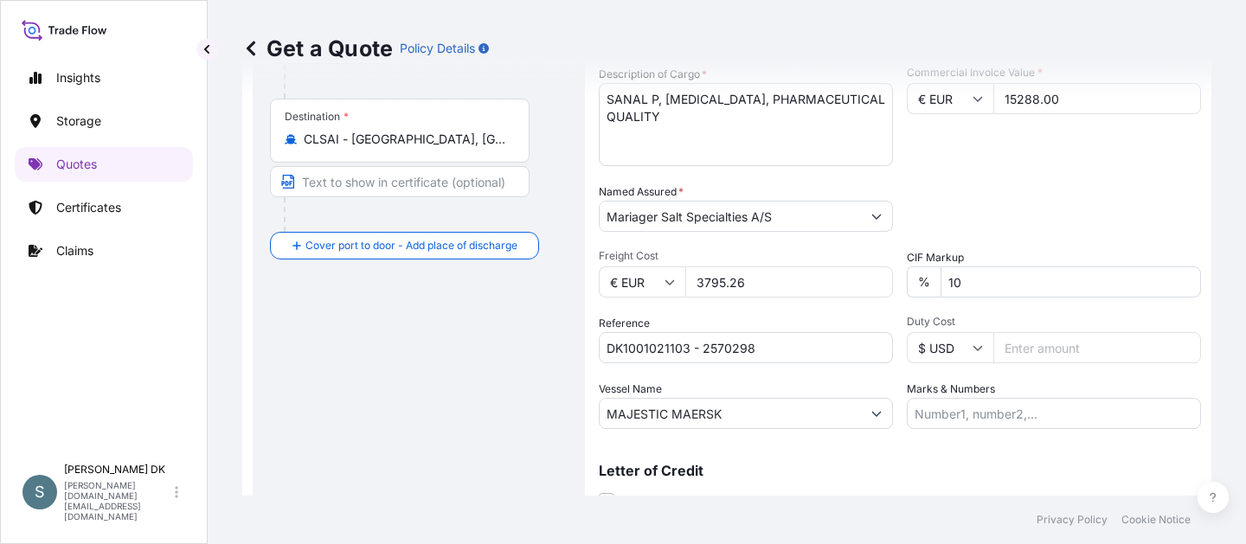
click at [432, 497] on footer "Privacy Policy Cookie Notice" at bounding box center [727, 520] width 1039 height 48
click at [747, 463] on div "Letter of Credit This shipment has a letter of credit Letter of credit * Letter…" at bounding box center [900, 476] width 602 height 67
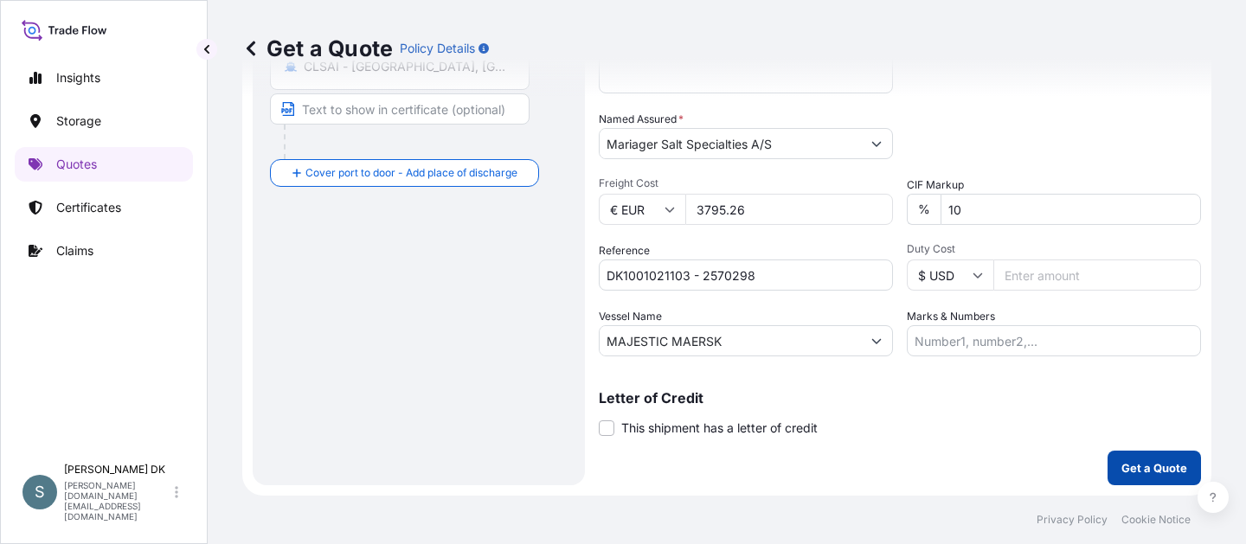
click at [1122, 464] on p "Get a Quote" at bounding box center [1155, 468] width 66 height 17
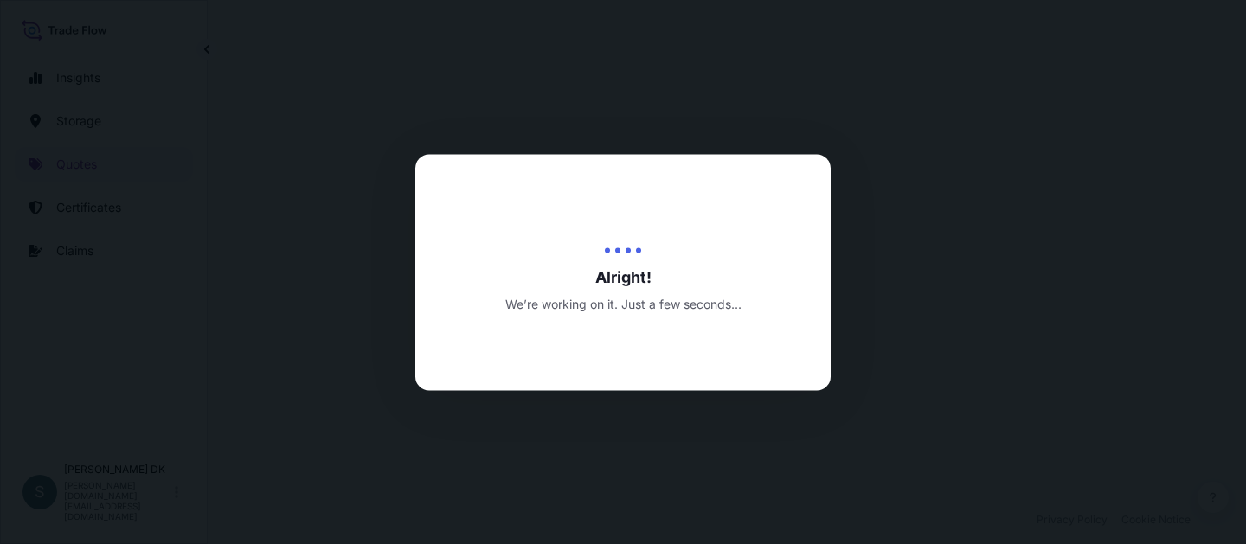
select select "Water"
select select "31589"
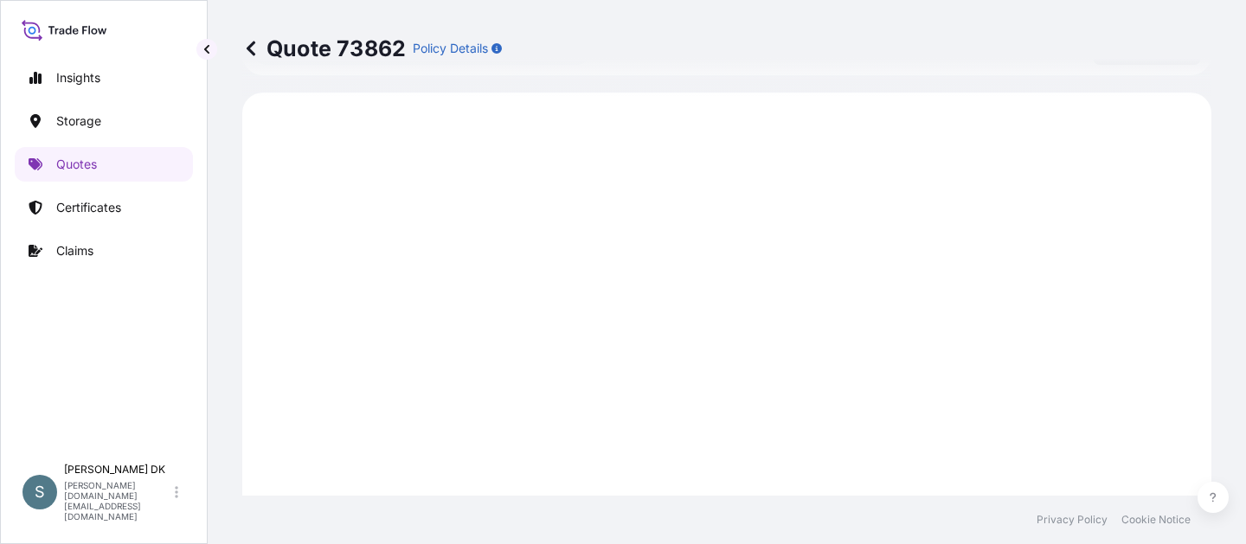
scroll to position [846, 0]
click at [488, 526] on footer "Privacy Policy Cookie Notice" at bounding box center [727, 520] width 1039 height 48
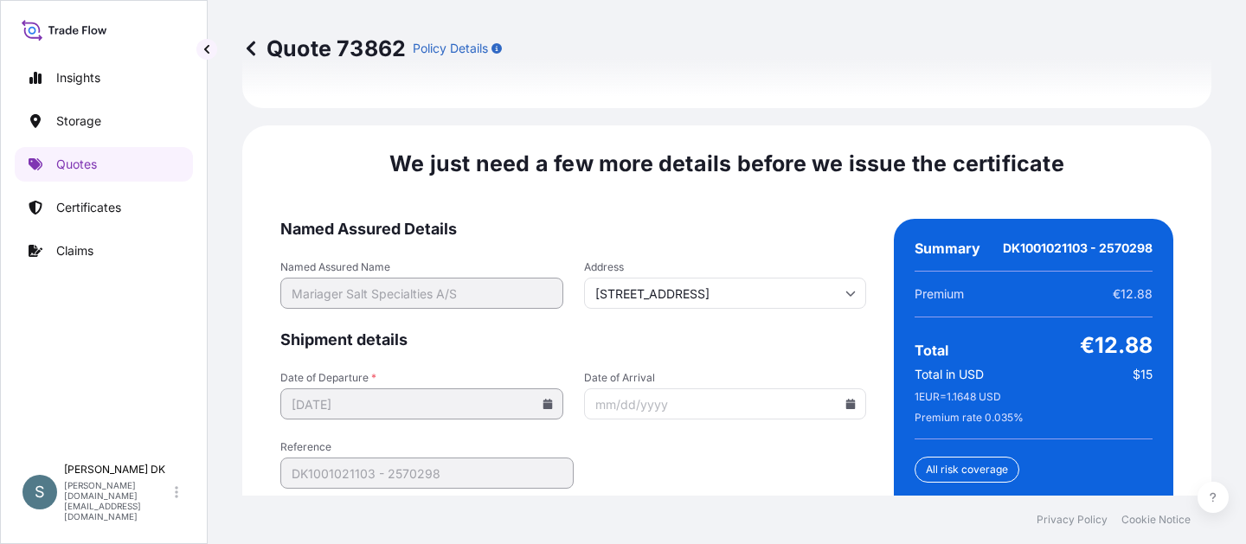
scroll to position [2745, 0]
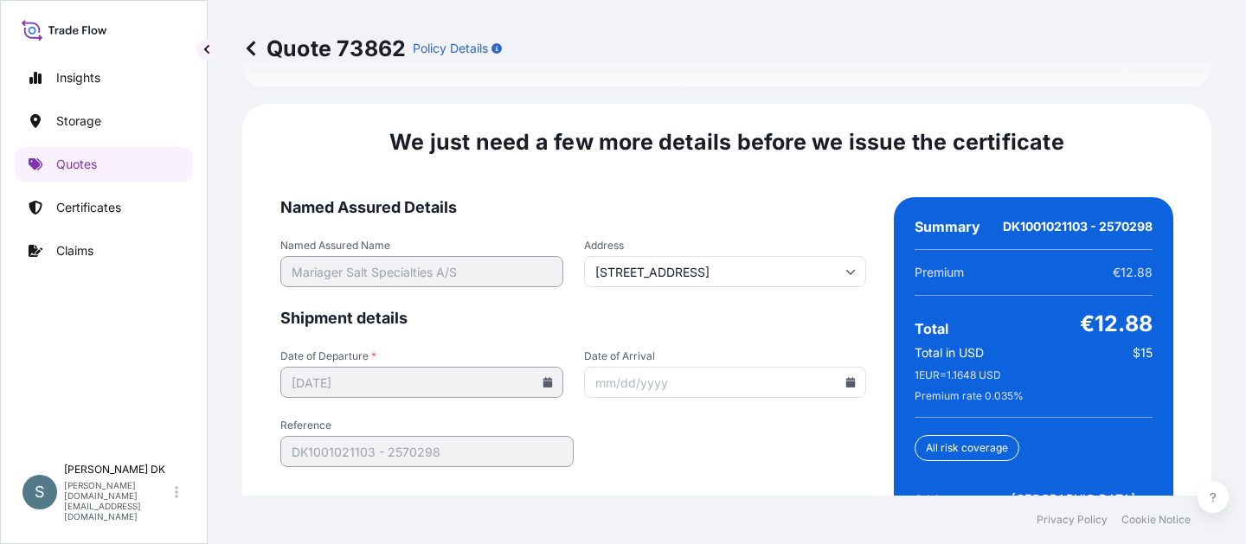
click at [683, 197] on form "Named Assured Details Named Assured Name Mariager Salt Specialties A/S Address …" at bounding box center [573, 423] width 586 height 453
click at [847, 377] on icon at bounding box center [852, 382] width 10 height 10
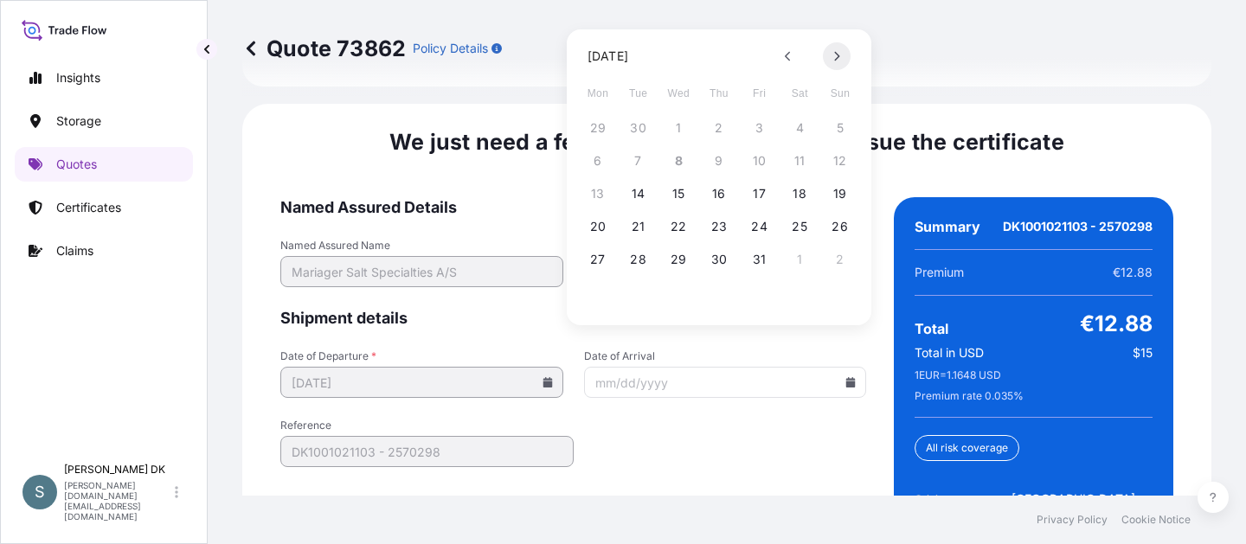
click at [841, 63] on button at bounding box center [837, 56] width 28 height 28
click at [761, 165] on button "12" at bounding box center [760, 161] width 28 height 28
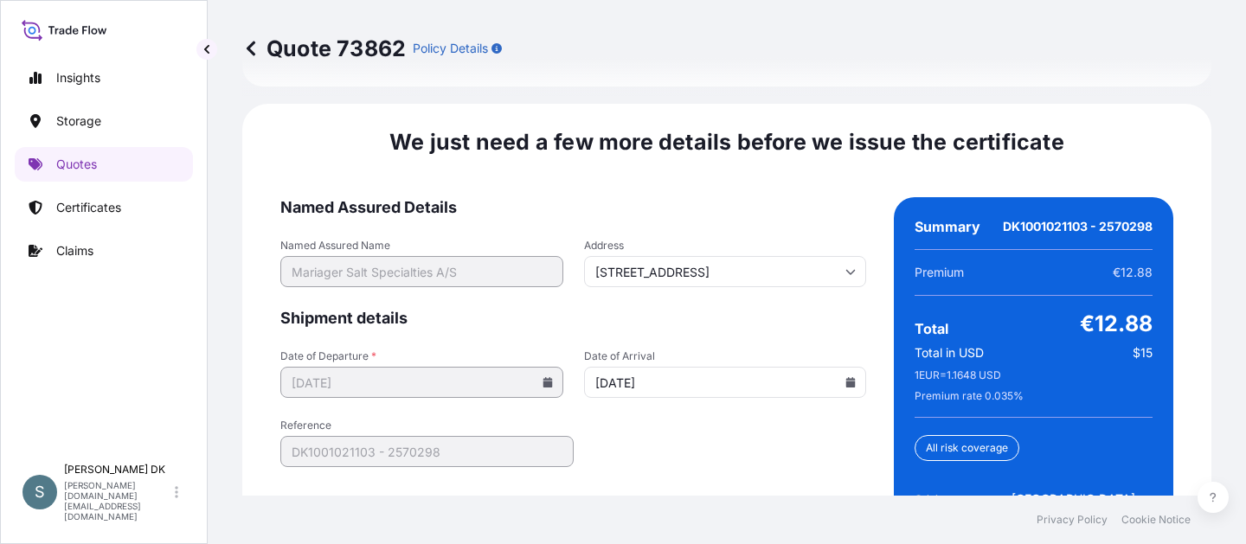
click at [846, 377] on icon at bounding box center [851, 382] width 10 height 10
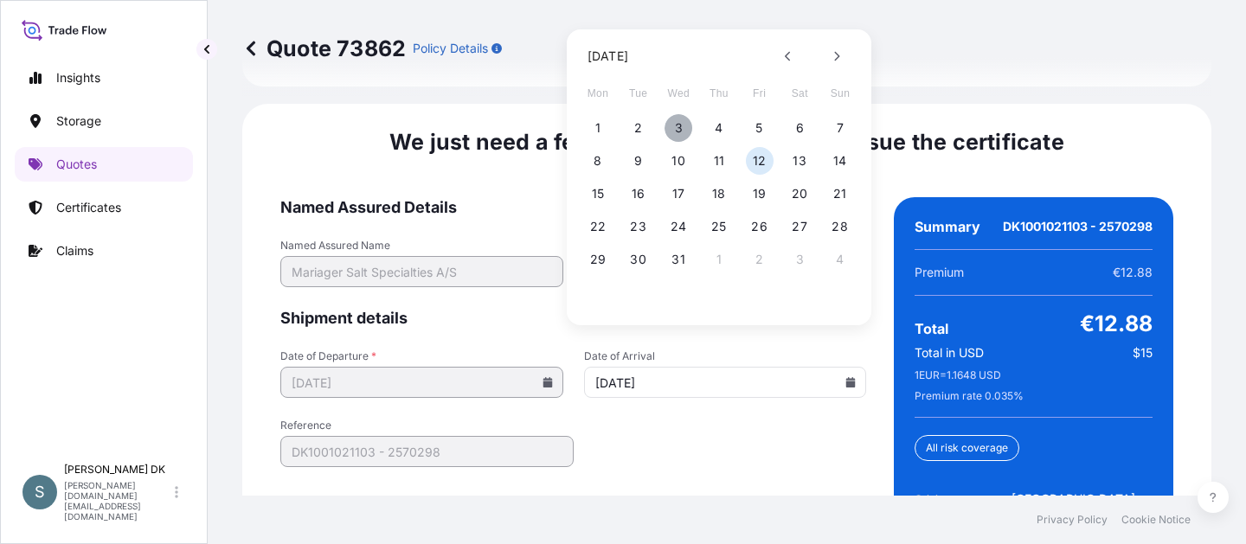
click at [666, 130] on button "3" at bounding box center [679, 128] width 28 height 28
type input "[DATE]"
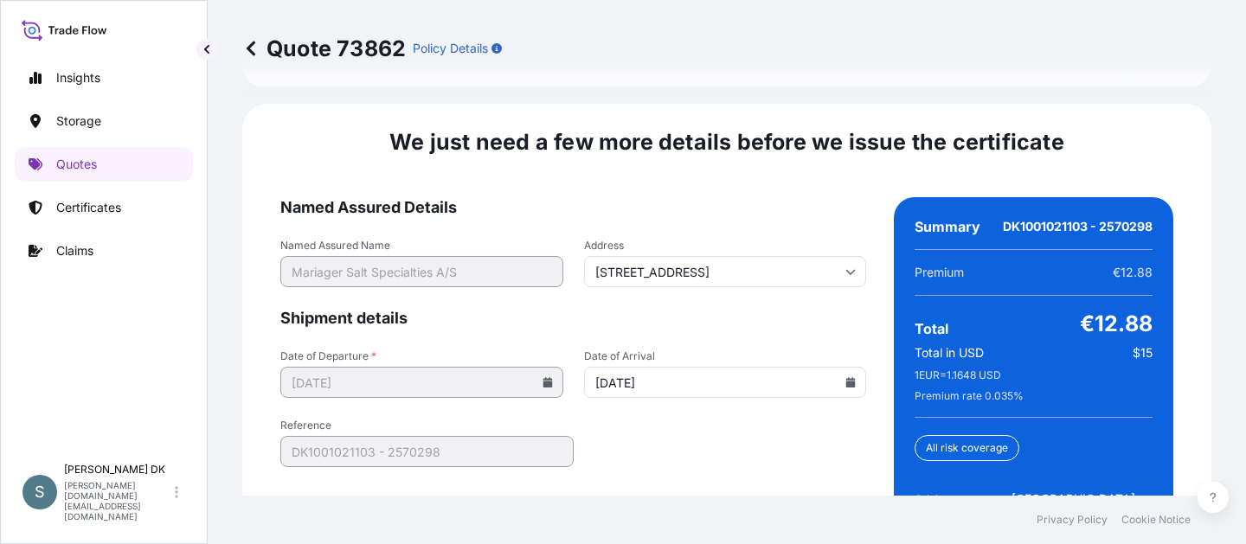
click at [670, 431] on form "Named Assured Details Named Assured Name Mariager Salt Specialties A/S Address …" at bounding box center [573, 423] width 586 height 453
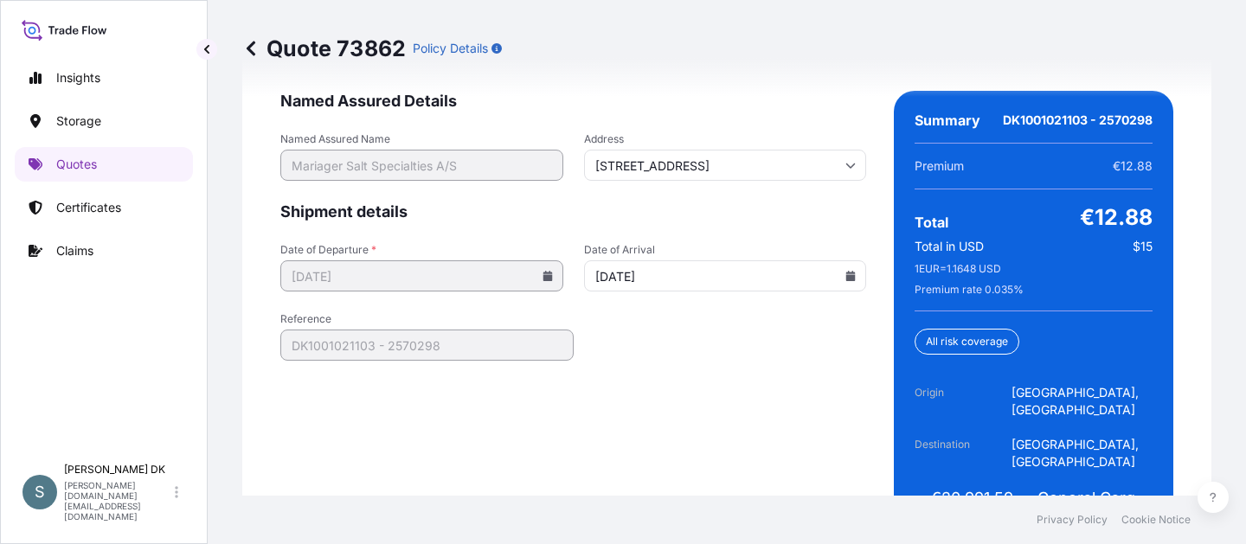
scroll to position [2854, 0]
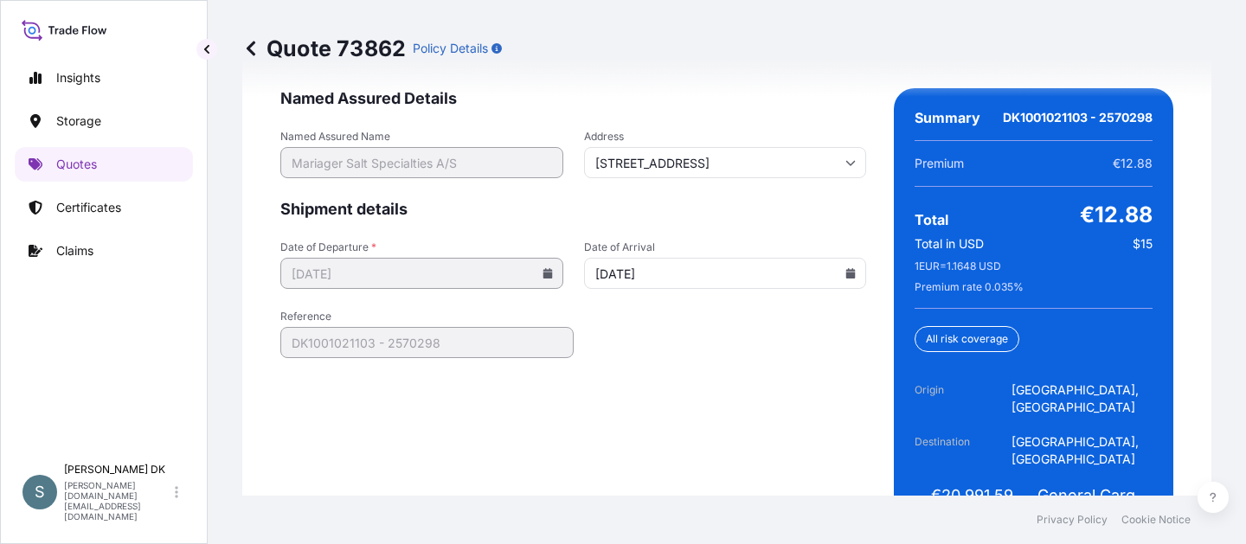
click at [488, 438] on form "Named Assured Details Named Assured Name Mariager Salt Specialties A/S Address …" at bounding box center [573, 314] width 586 height 453
drag, startPoint x: 1007, startPoint y: 427, endPoint x: 931, endPoint y: 427, distance: 76.2
click at [931, 486] on div "€20,991.59 Insured Value" at bounding box center [972, 503] width 115 height 35
click at [398, 400] on form "Named Assured Details Named Assured Name Mariager Salt Specialties A/S Address …" at bounding box center [573, 314] width 586 height 453
drag, startPoint x: 1008, startPoint y: 425, endPoint x: 933, endPoint y: 424, distance: 74.4
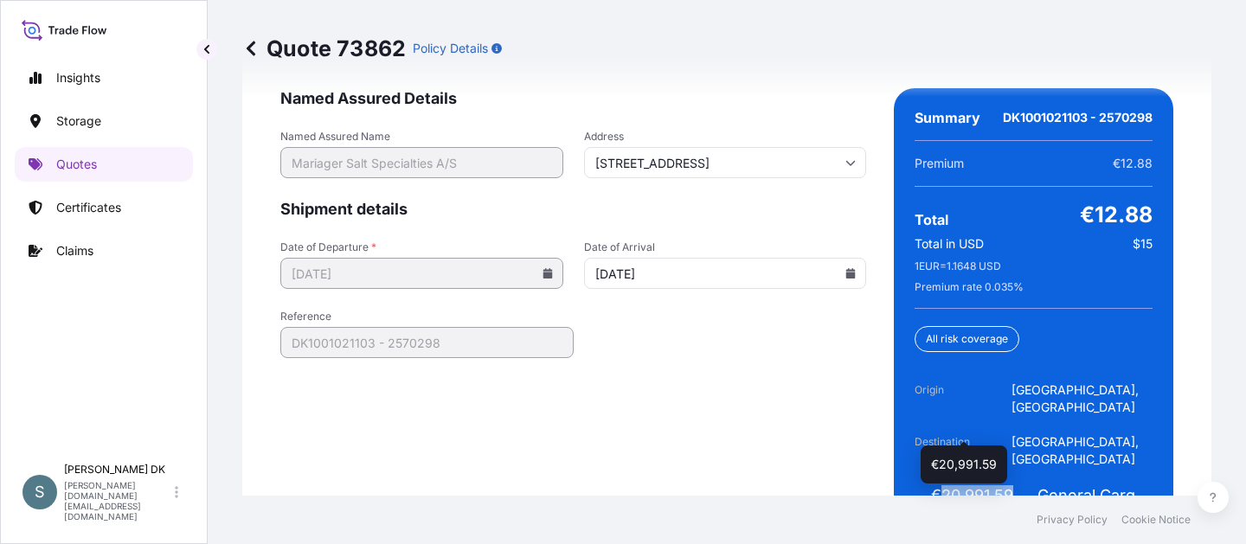
click at [933, 486] on div "€20,991.59 Insured Value" at bounding box center [972, 503] width 115 height 35
copy span "20,991.59"
click at [731, 368] on form "Named Assured Details Named Assured Name Mariager Salt Specialties A/S Address …" at bounding box center [573, 314] width 586 height 453
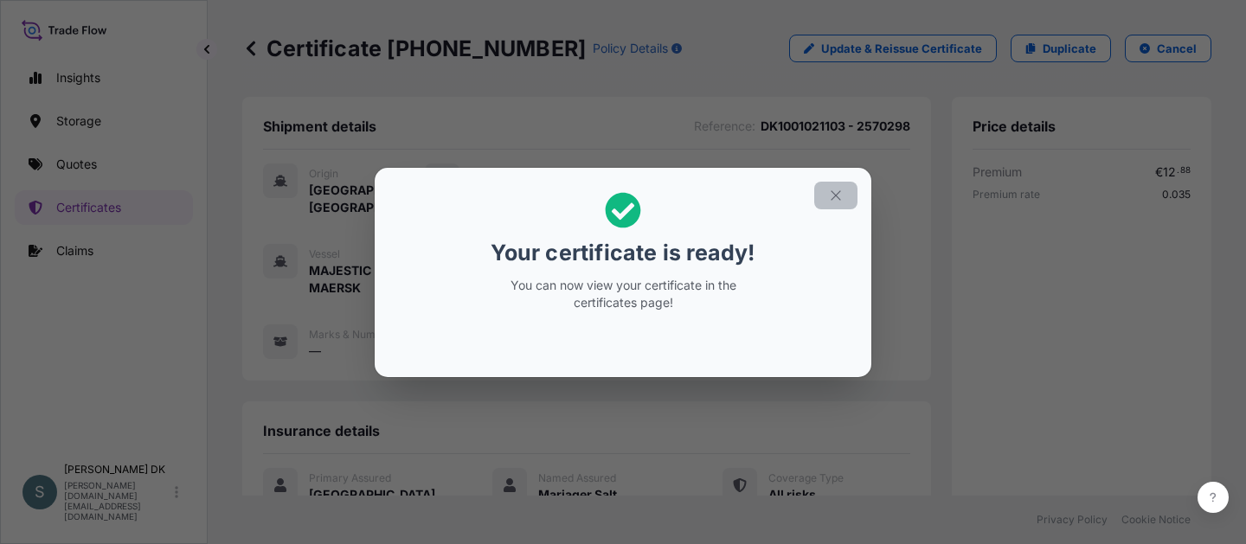
click at [830, 192] on icon "button" at bounding box center [836, 196] width 16 height 16
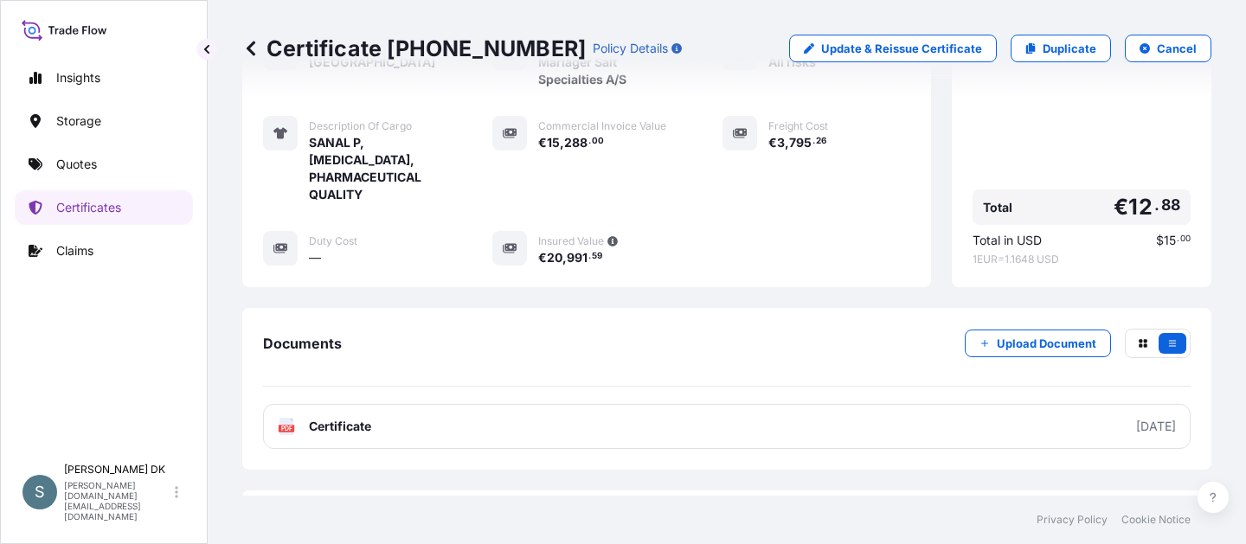
scroll to position [498, 0]
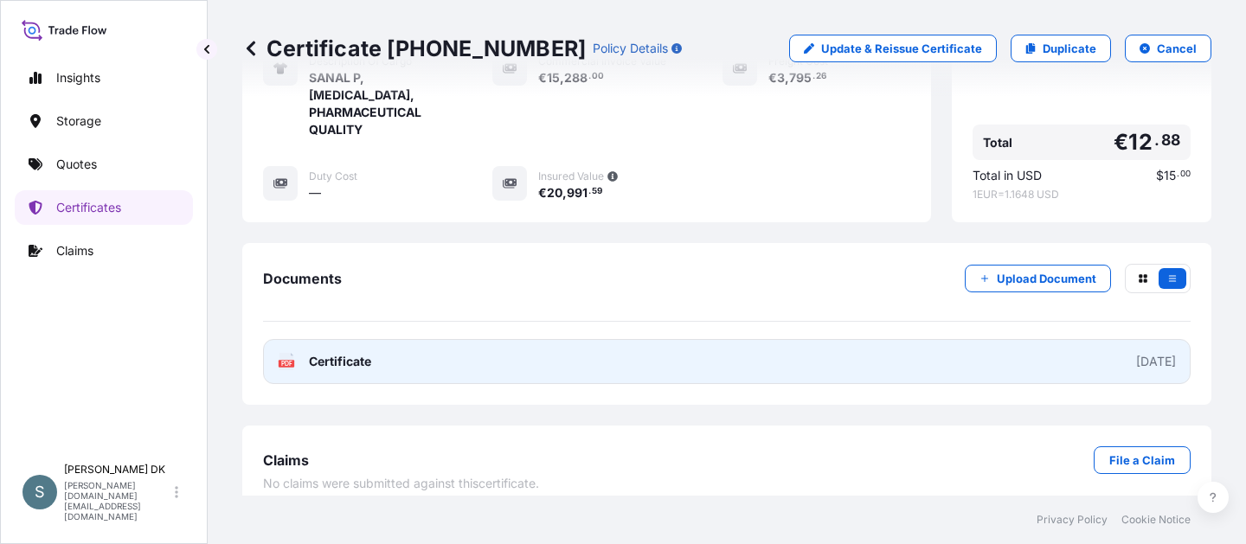
click at [292, 353] on icon at bounding box center [287, 361] width 15 height 17
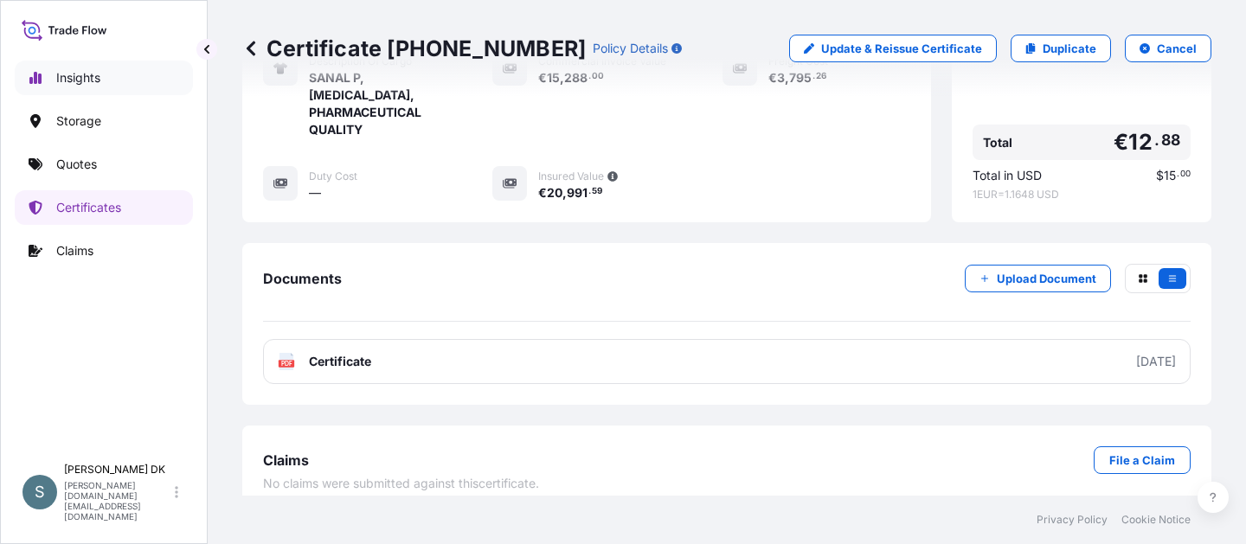
click at [93, 73] on p "Insights" at bounding box center [78, 77] width 44 height 17
select select "2025"
